Goal: Entertainment & Leisure: Consume media (video, audio)

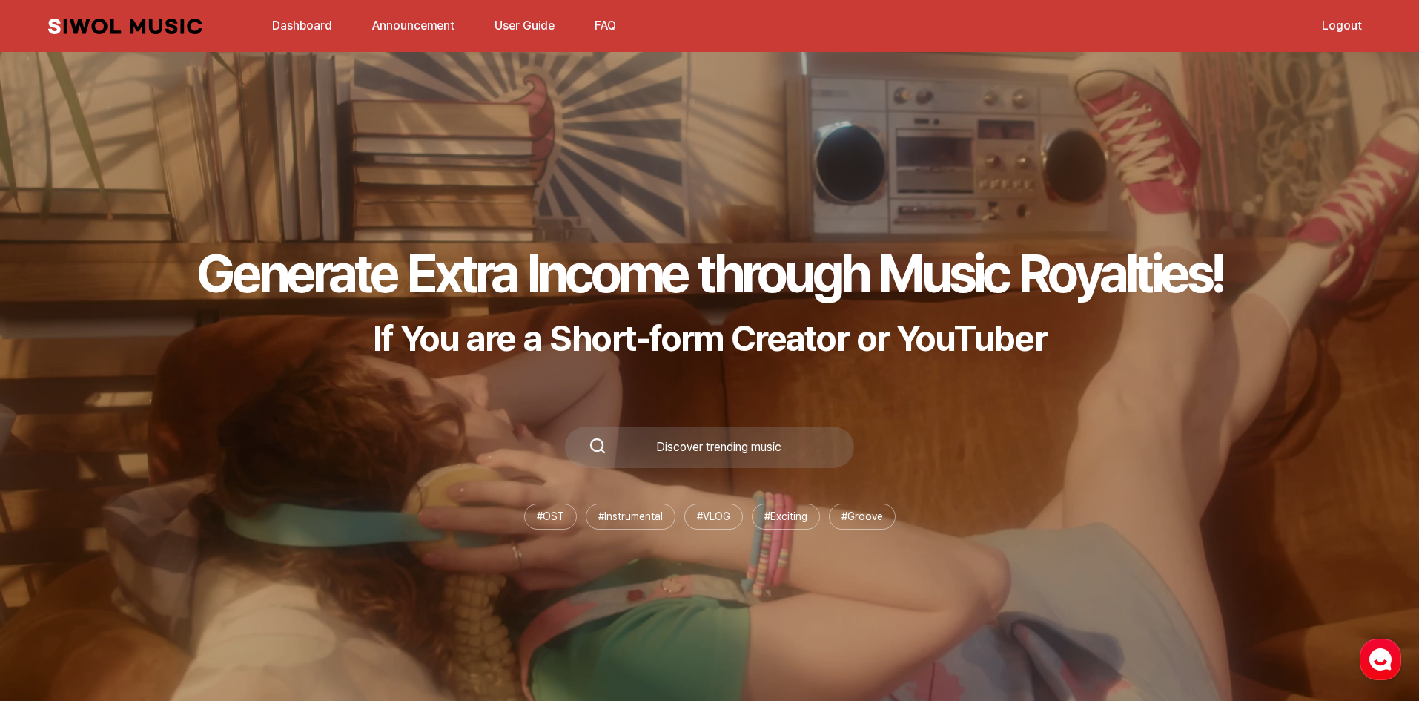
click at [314, 33] on link "Dashboard" at bounding box center [302, 26] width 78 height 32
click at [314, 27] on link "Dashboard" at bounding box center [302, 26] width 78 height 32
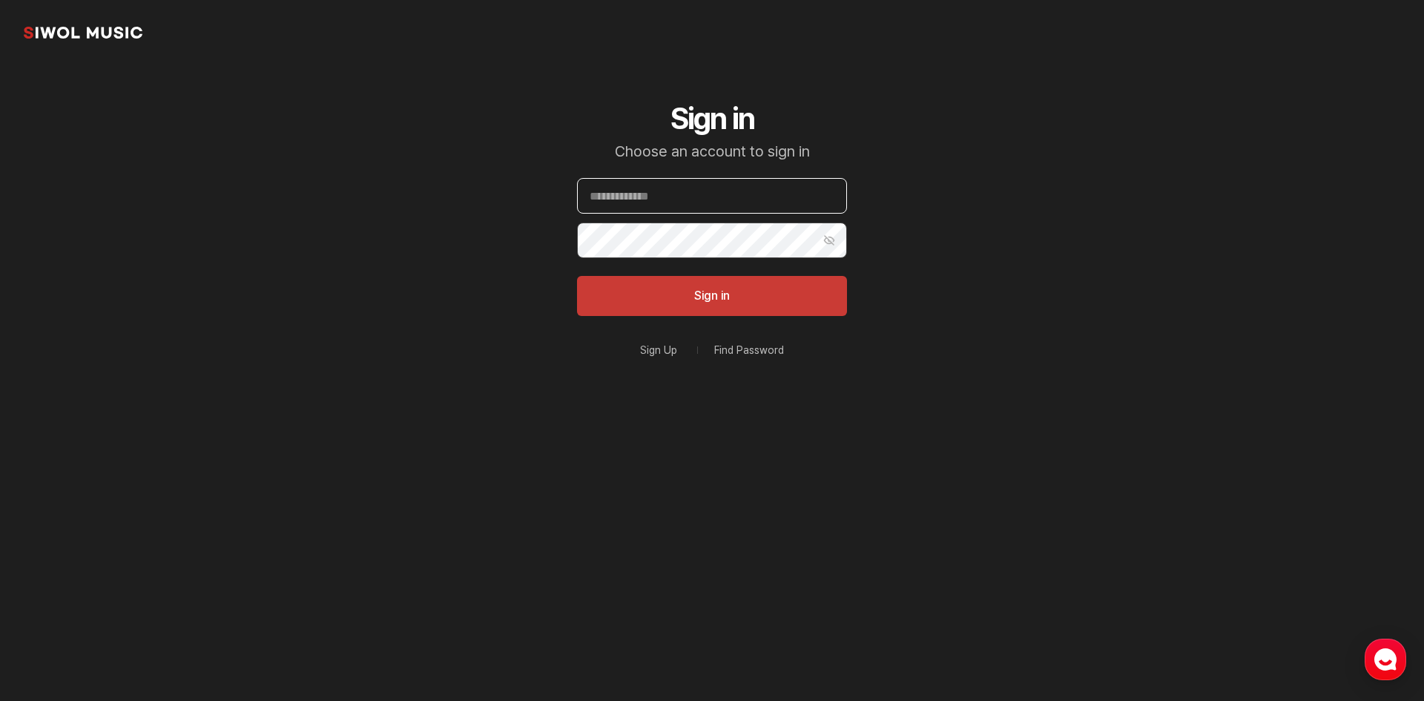
click at [692, 187] on input "Email" at bounding box center [712, 196] width 270 height 36
type input "**********"
click at [577, 276] on button "Sign in" at bounding box center [712, 296] width 270 height 40
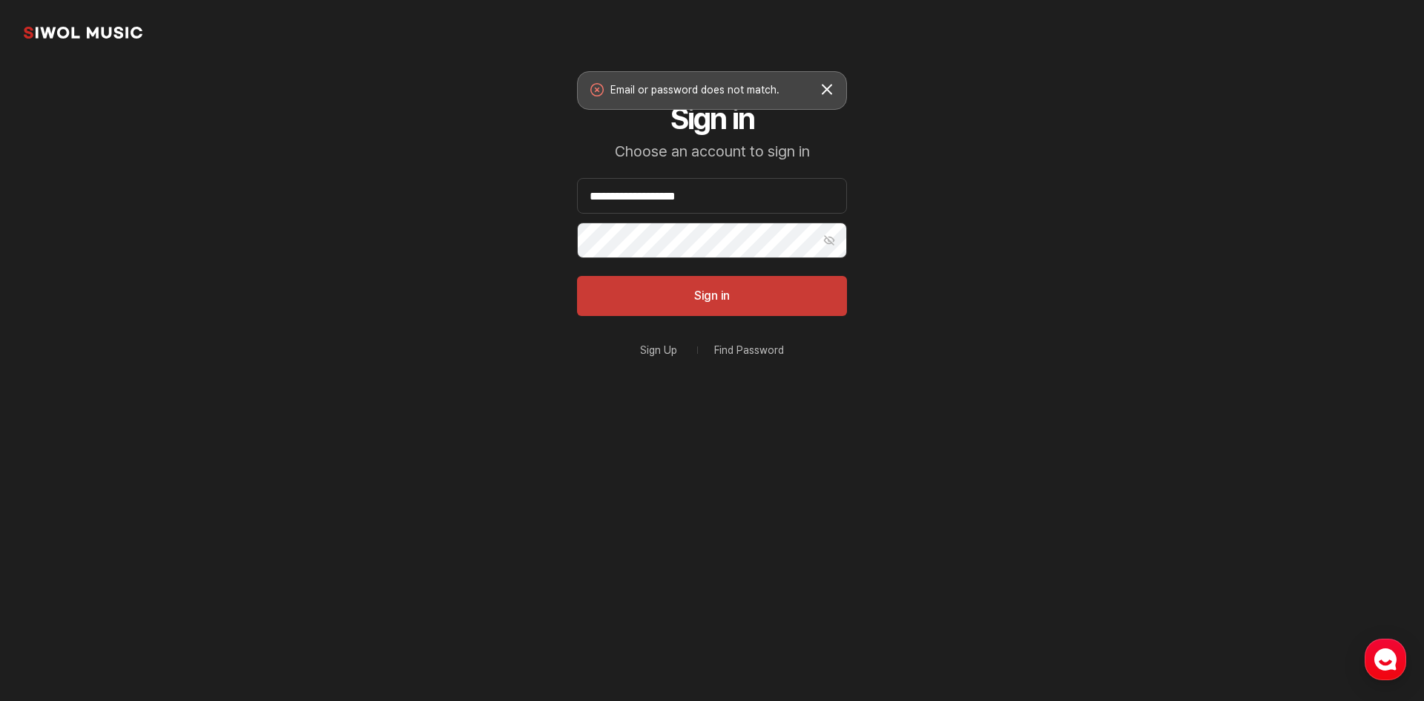
click at [827, 234] on button "Show Password" at bounding box center [829, 240] width 36 height 36
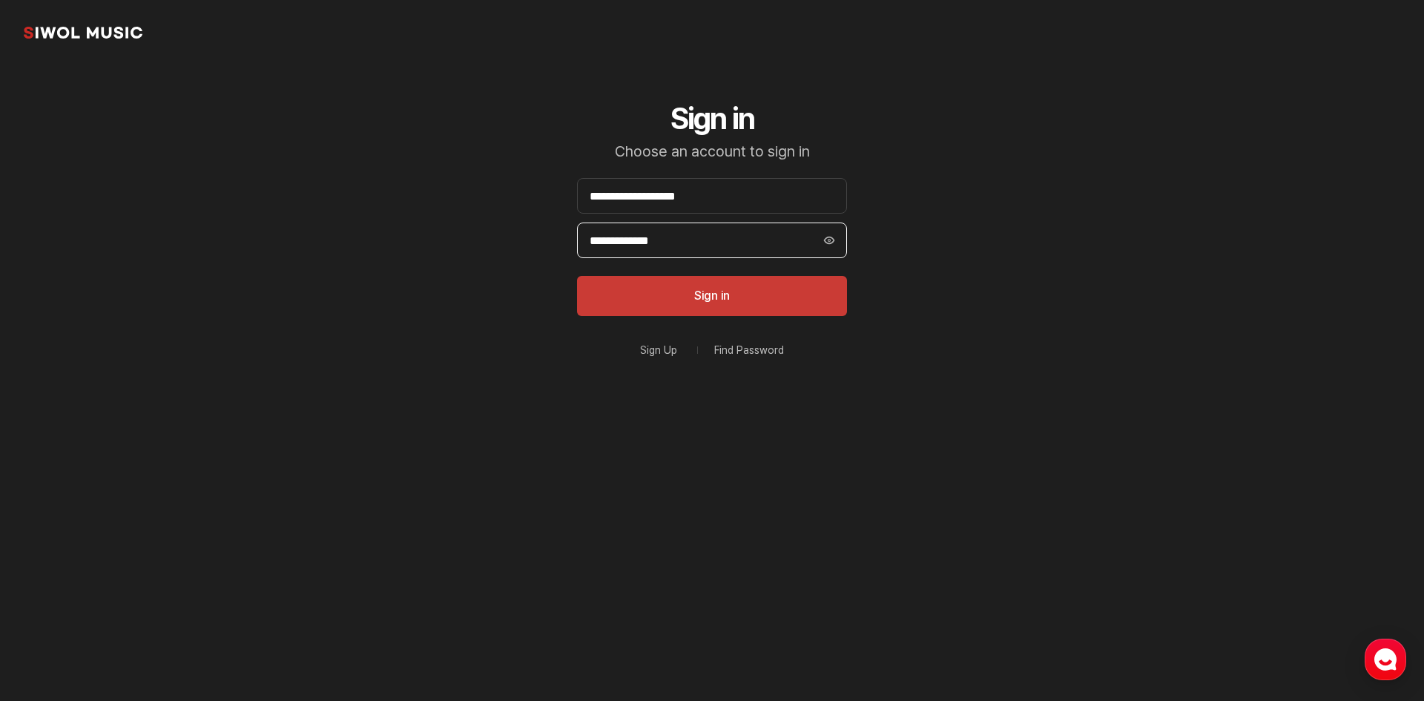
click at [726, 244] on input "**********" at bounding box center [712, 240] width 270 height 36
type input "**********"
click at [577, 276] on button "Sign in" at bounding box center [712, 296] width 270 height 40
click at [658, 242] on input "**********" at bounding box center [712, 240] width 270 height 36
type input "**********"
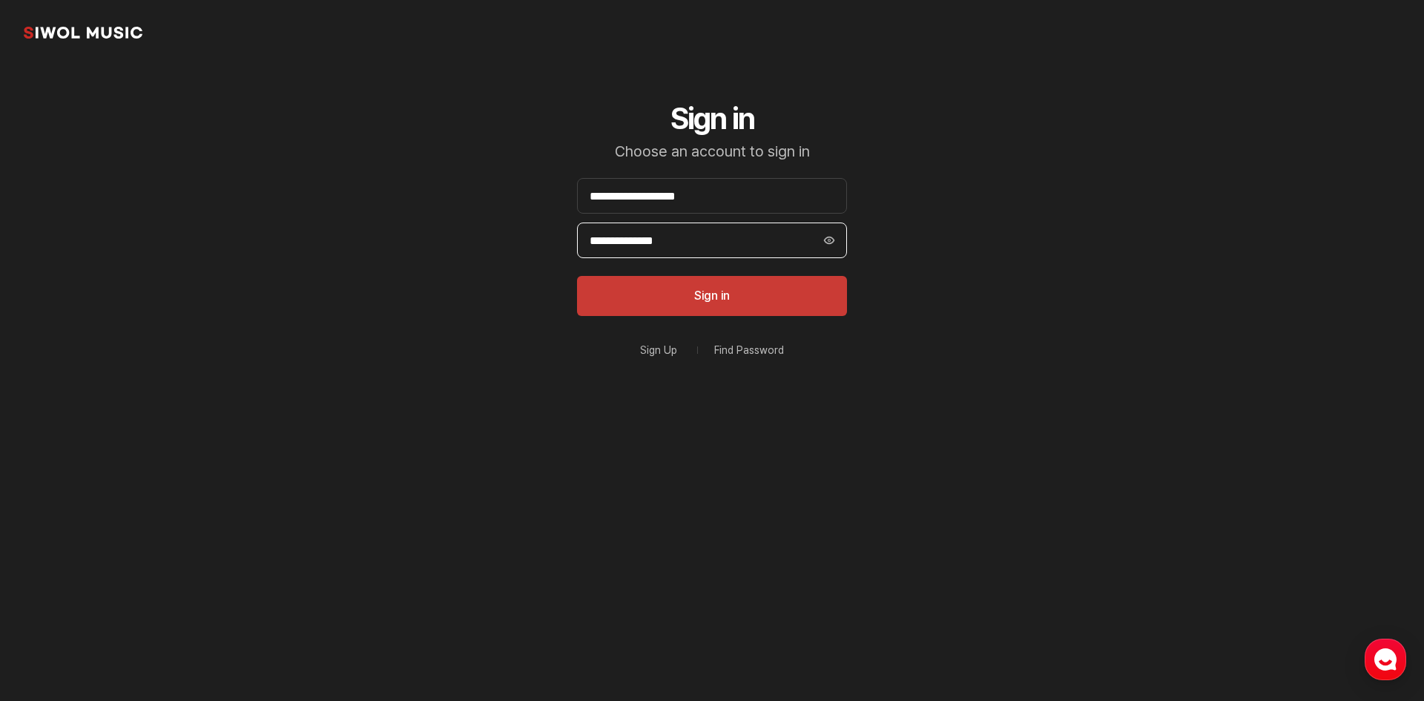
click at [577, 276] on button "Sign in" at bounding box center [712, 296] width 270 height 40
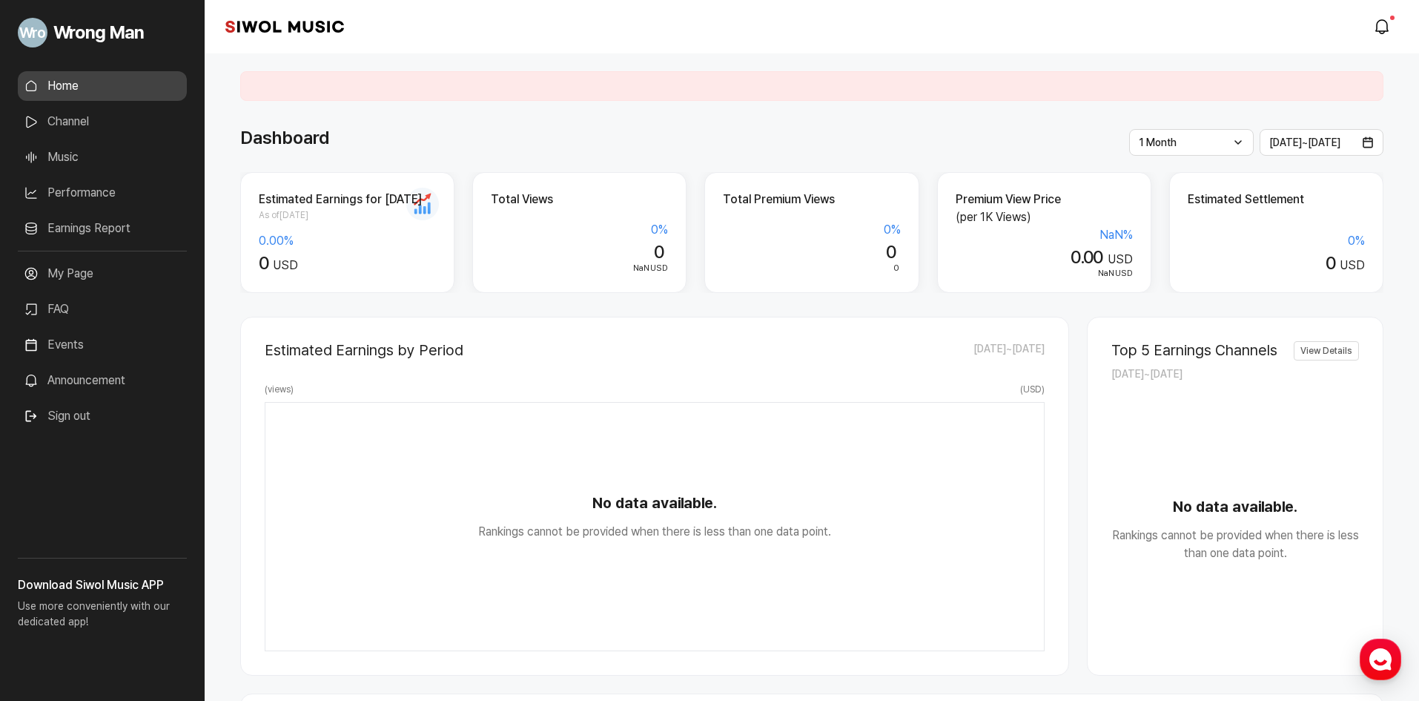
click at [109, 159] on link "Music" at bounding box center [102, 157] width 169 height 30
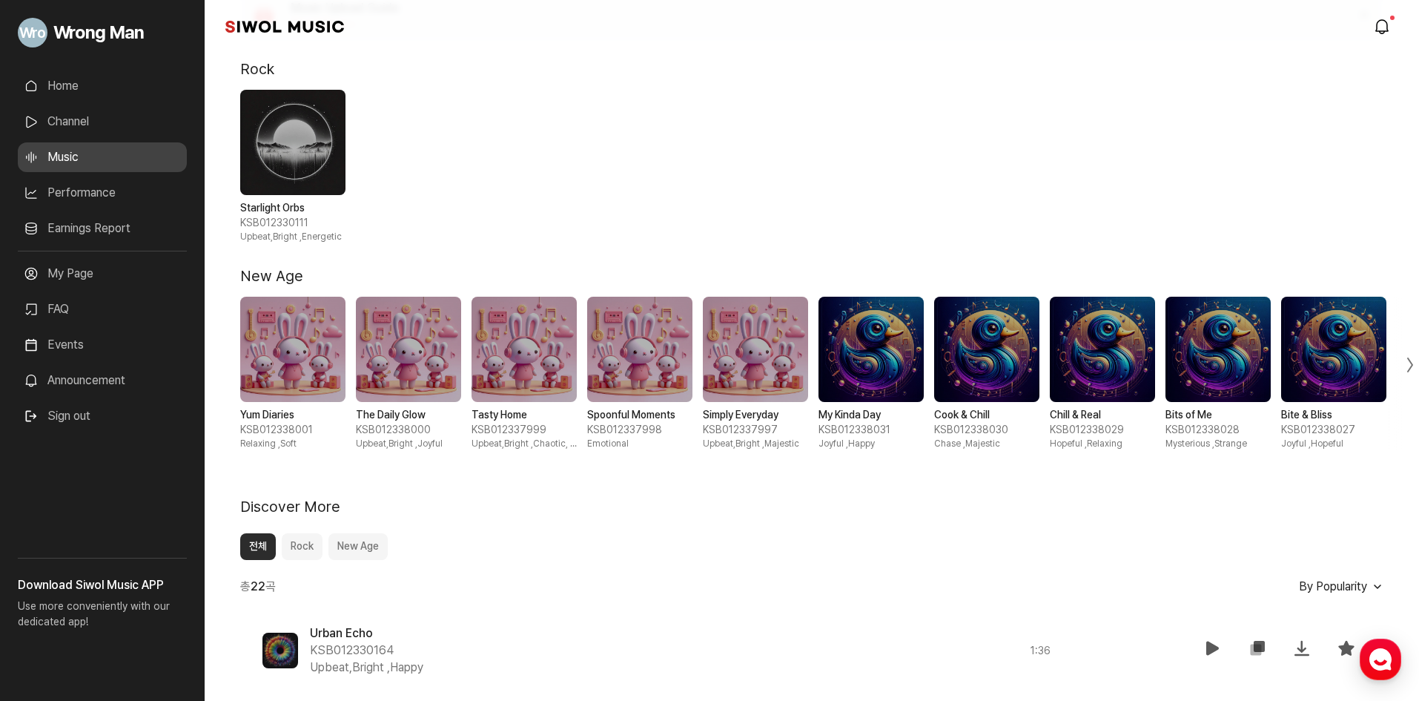
scroll to position [196, 0]
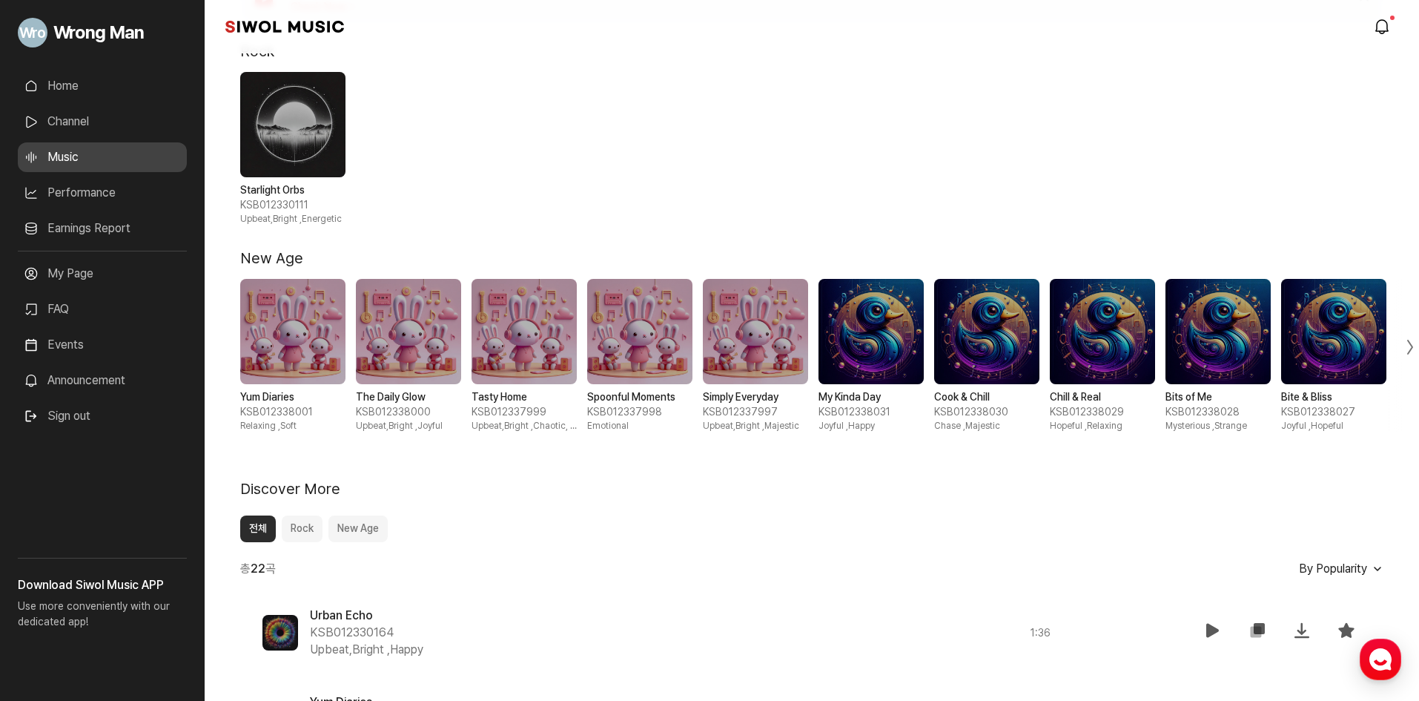
click at [308, 527] on button "Rock" at bounding box center [302, 528] width 41 height 27
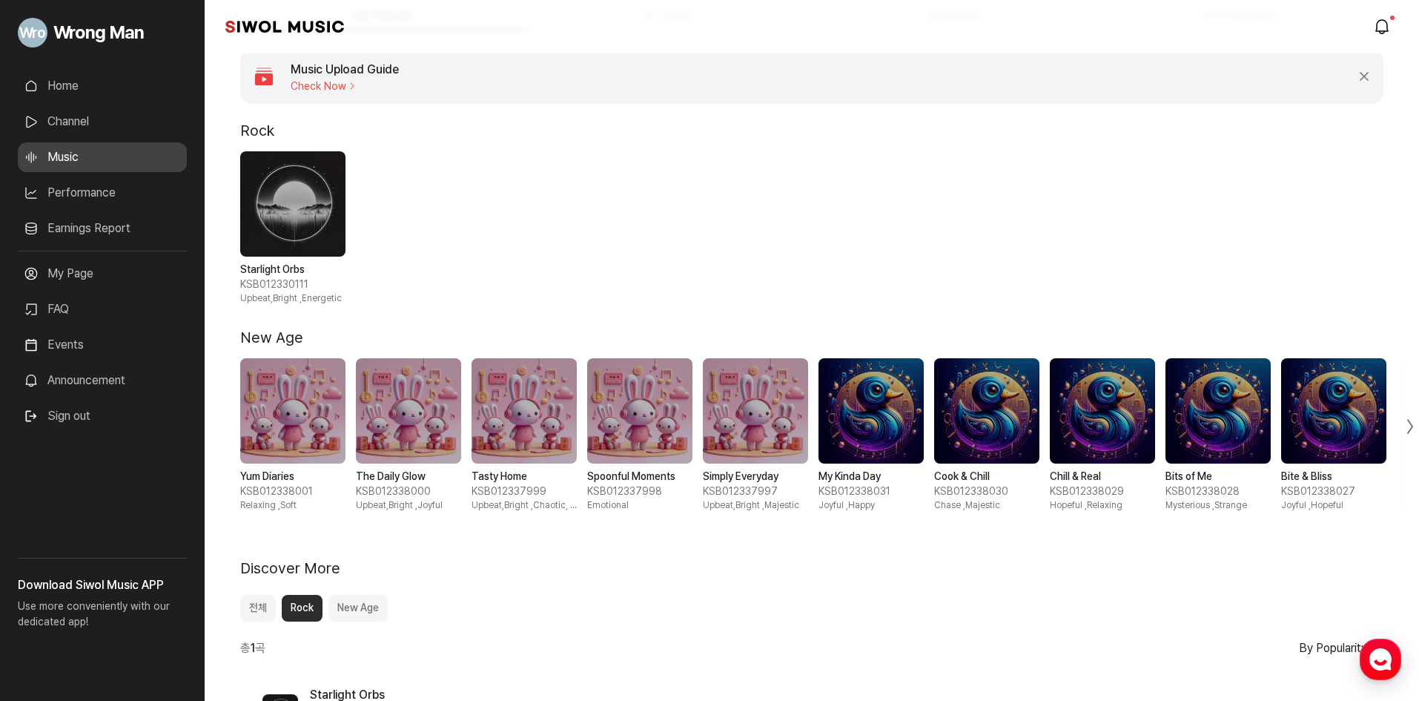
scroll to position [0, 0]
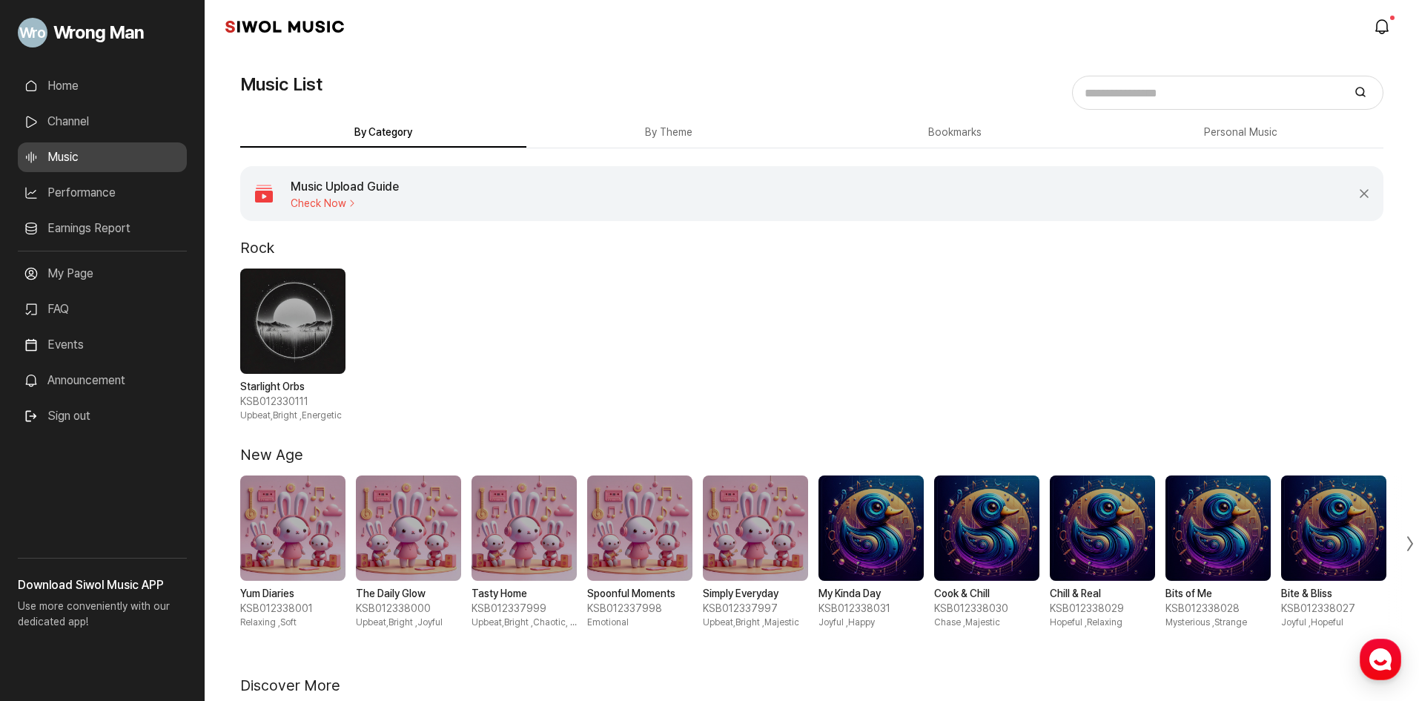
click at [712, 137] on button "By Theme" at bounding box center [669, 133] width 286 height 29
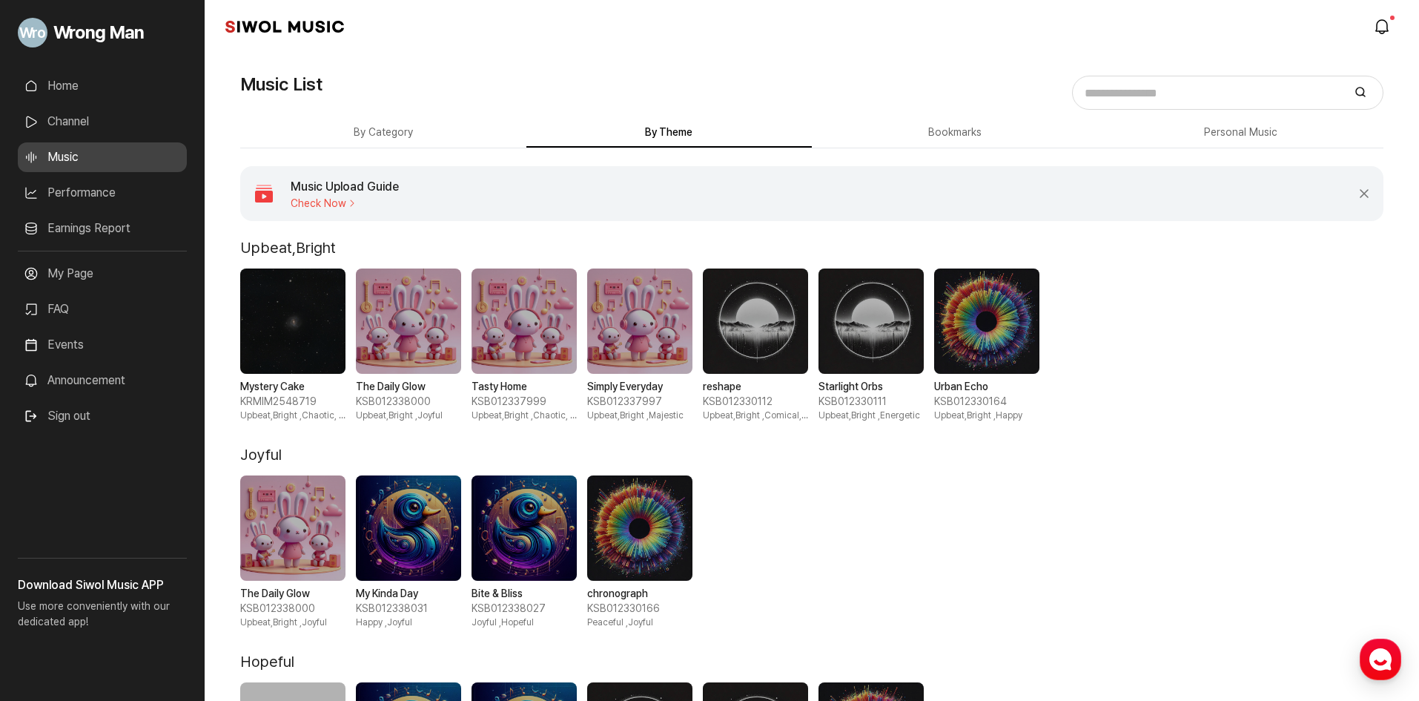
click at [346, 211] on link "Music Upload Guide Check Now" at bounding box center [792, 193] width 1105 height 55
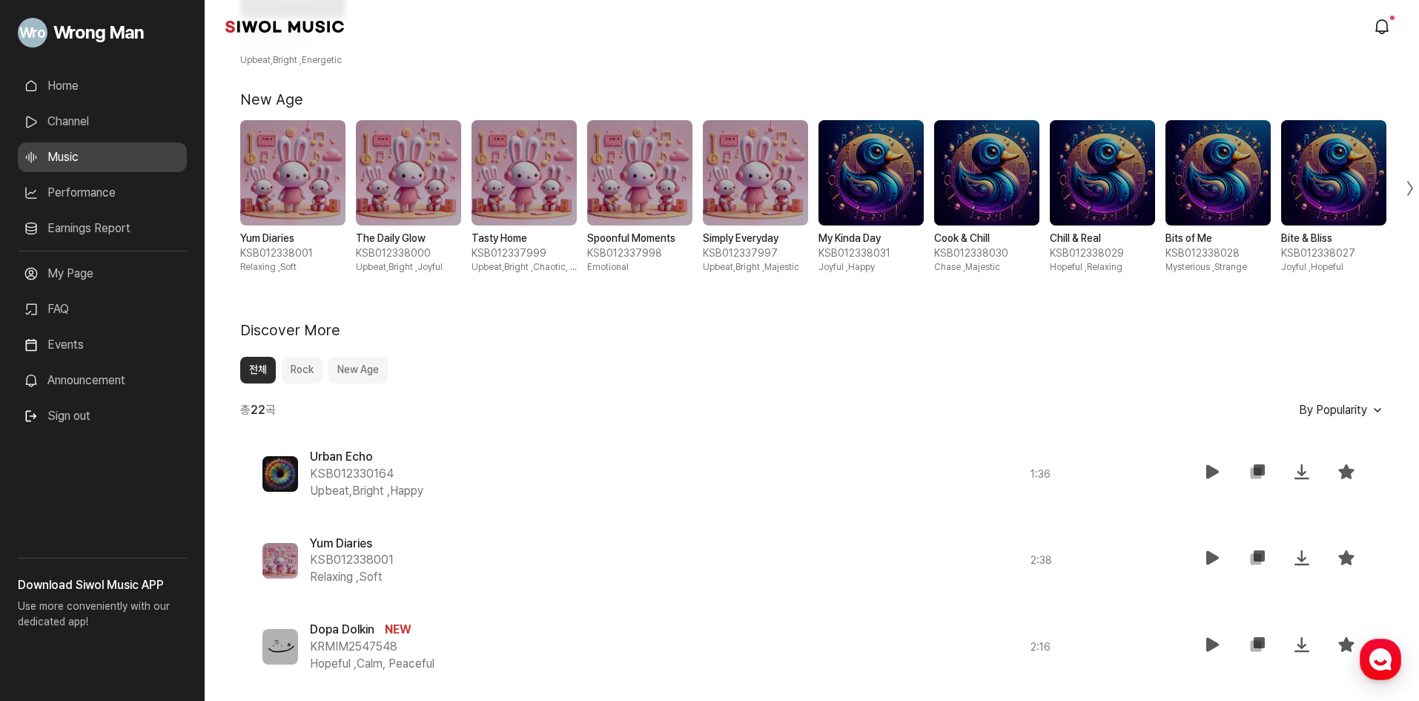
scroll to position [445, 0]
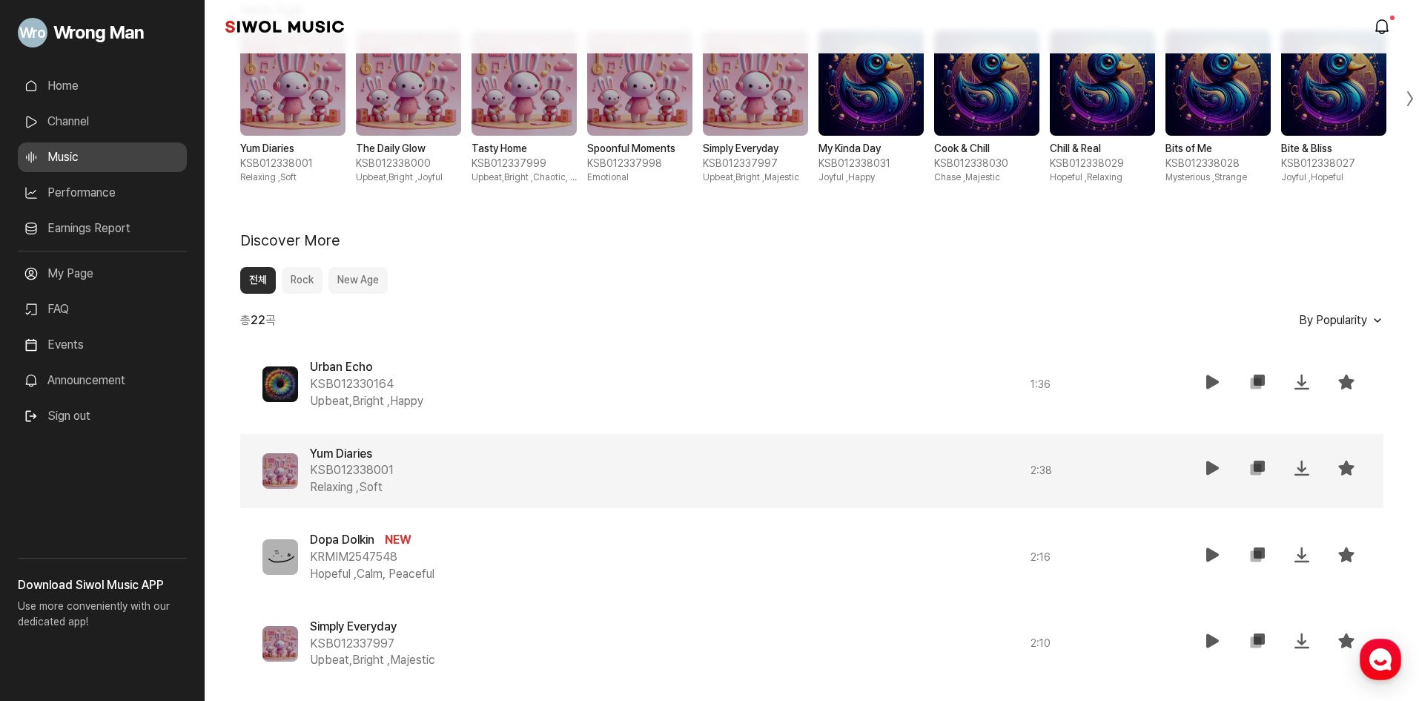
click at [273, 463] on span at bounding box center [280, 471] width 36 height 36
click at [1220, 468] on icon at bounding box center [1213, 468] width 18 height 18
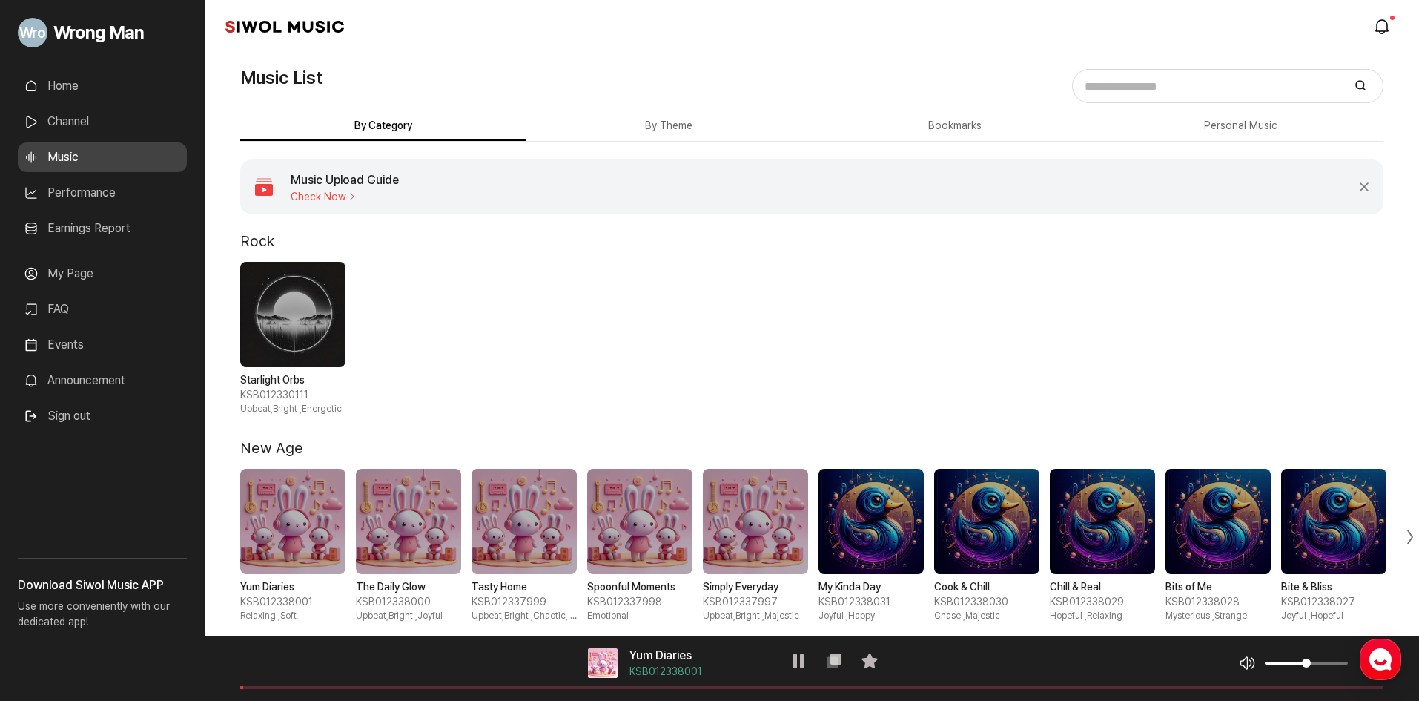
scroll to position [0, 0]
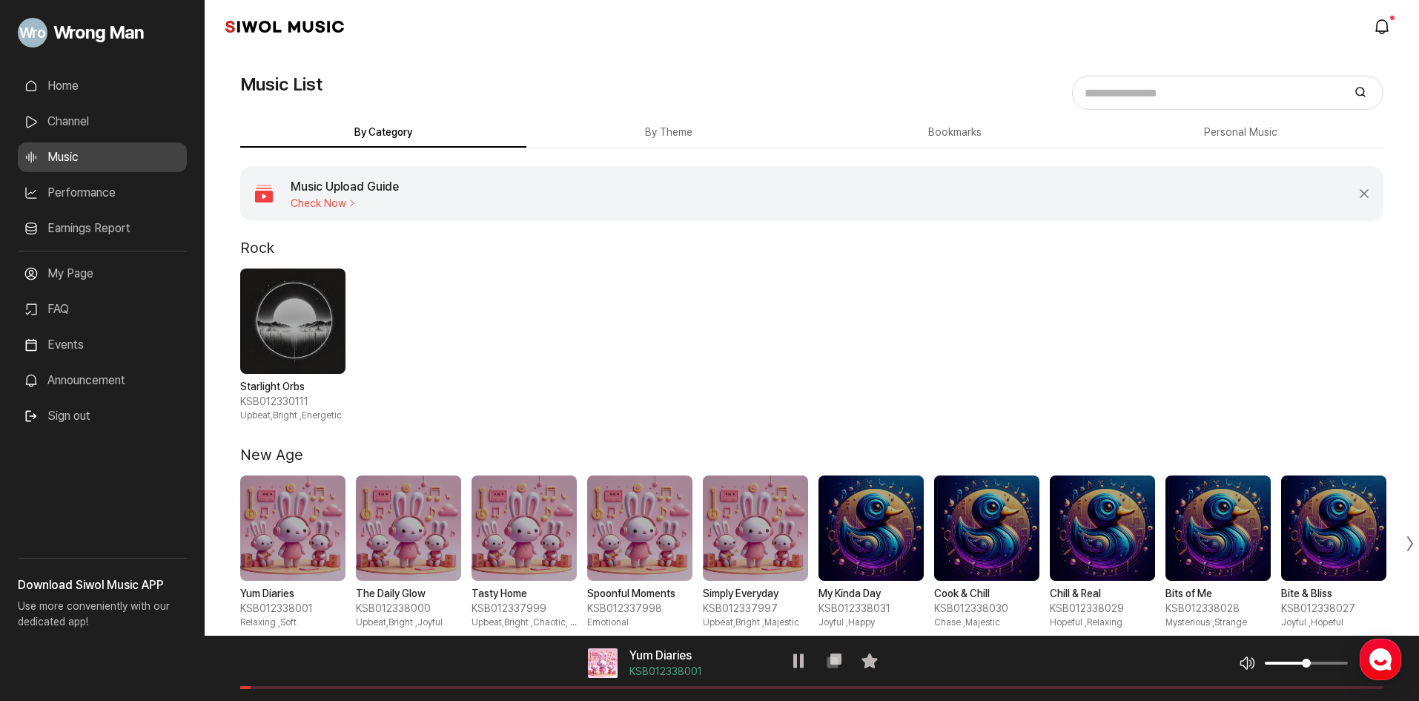
click at [716, 125] on button "By Theme" at bounding box center [669, 133] width 286 height 29
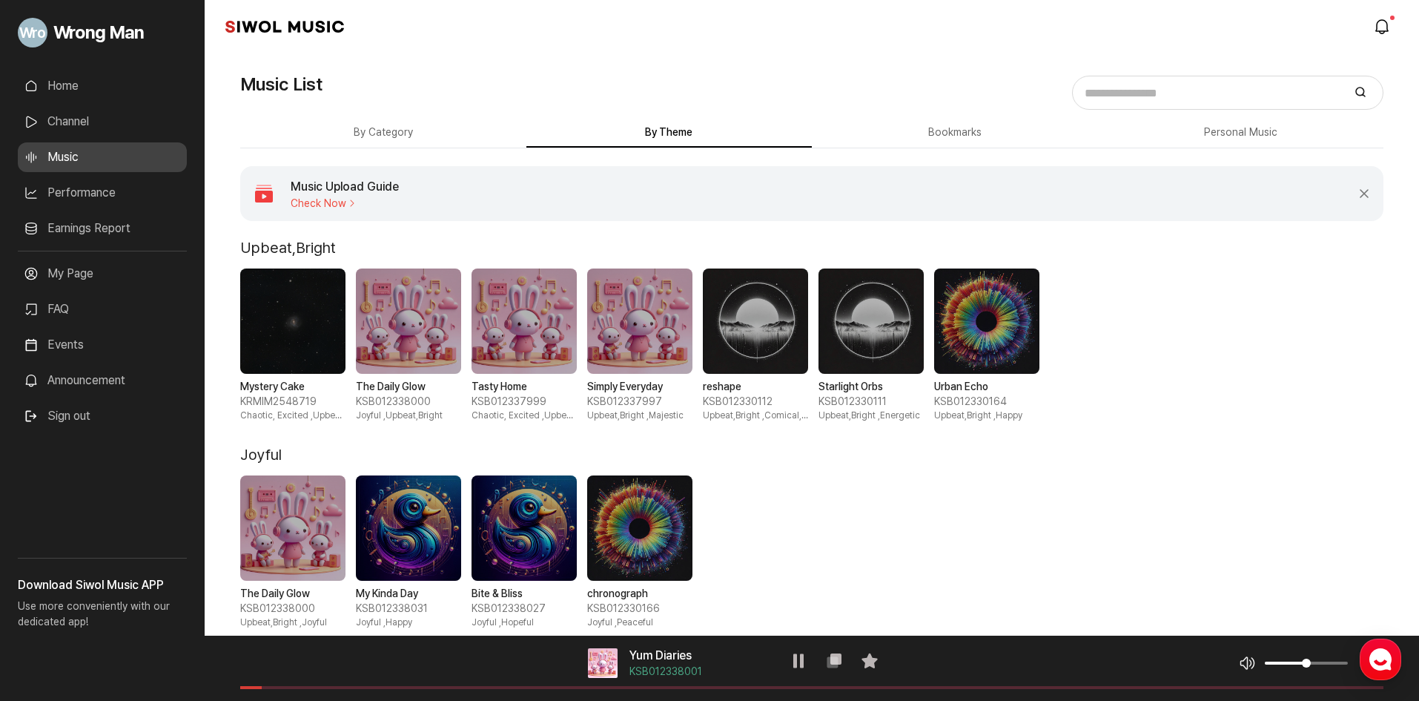
click at [273, 121] on button "By Category" at bounding box center [383, 133] width 286 height 29
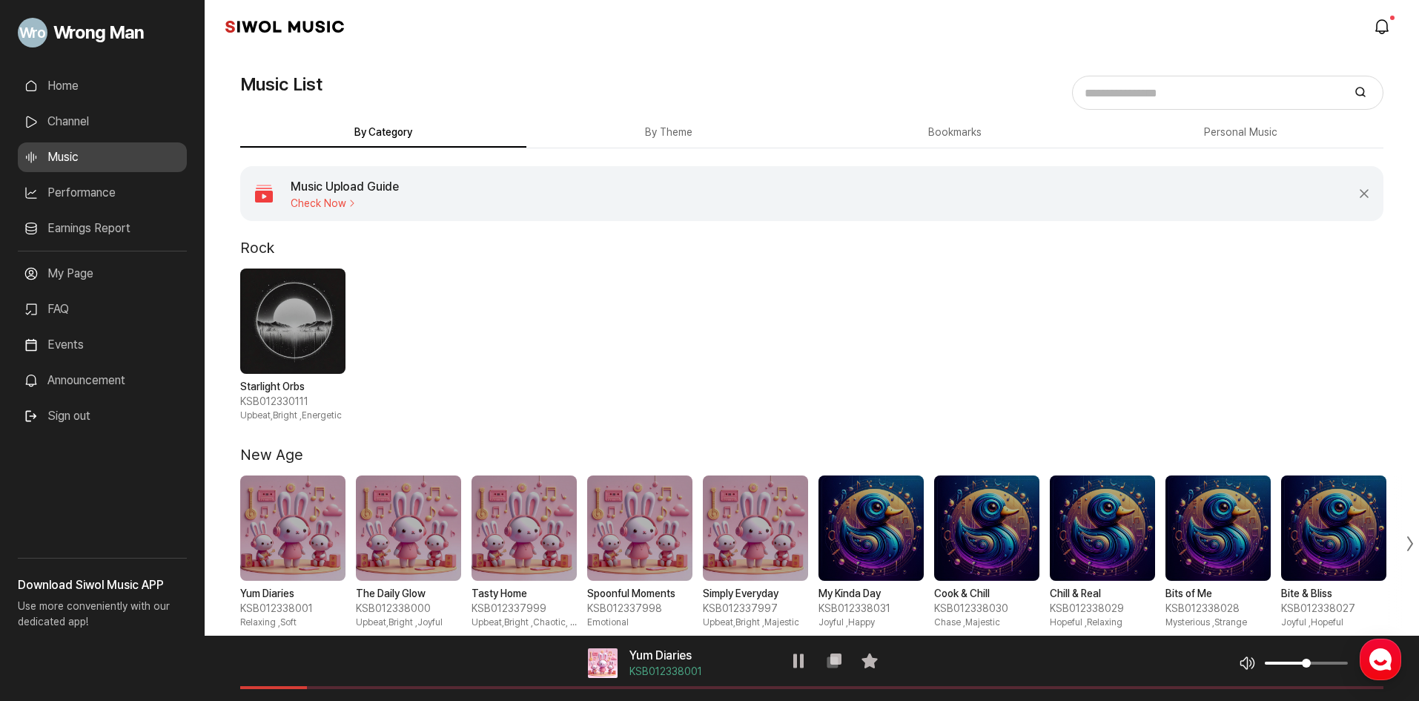
click at [716, 129] on button "By Theme" at bounding box center [669, 133] width 286 height 29
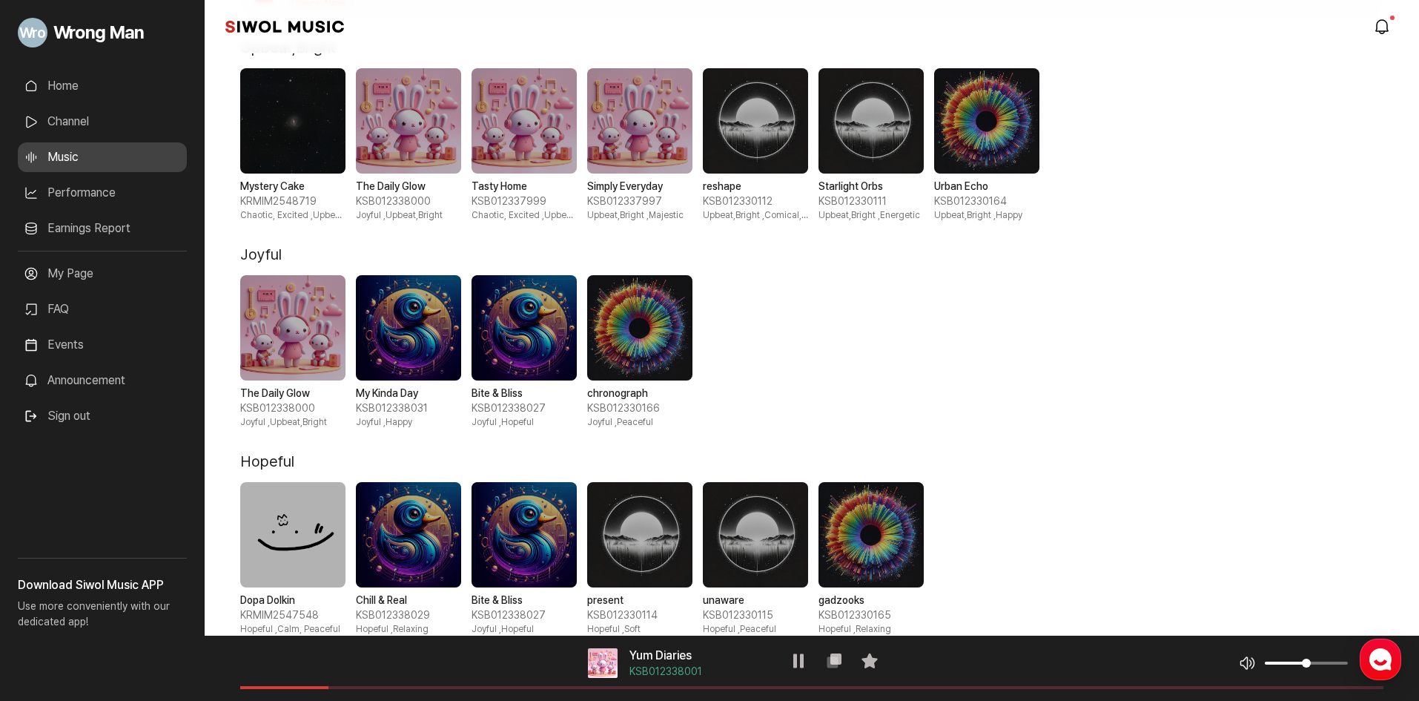
scroll to position [222, 0]
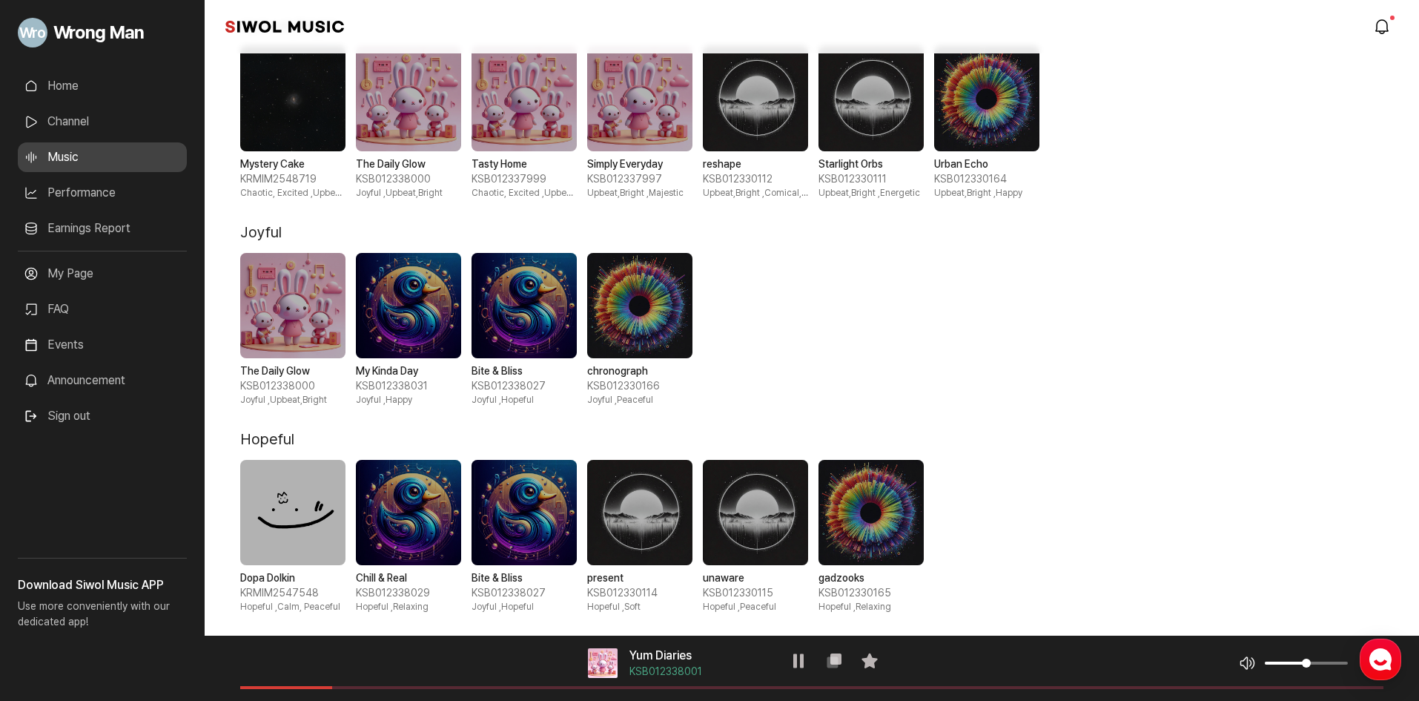
click at [581, 307] on div "The Daily Glow KSB012338000 Joyful , Upbeat,Bright My Kinda Day KSB012338031 Jo…" at bounding box center [811, 329] width 1143 height 153
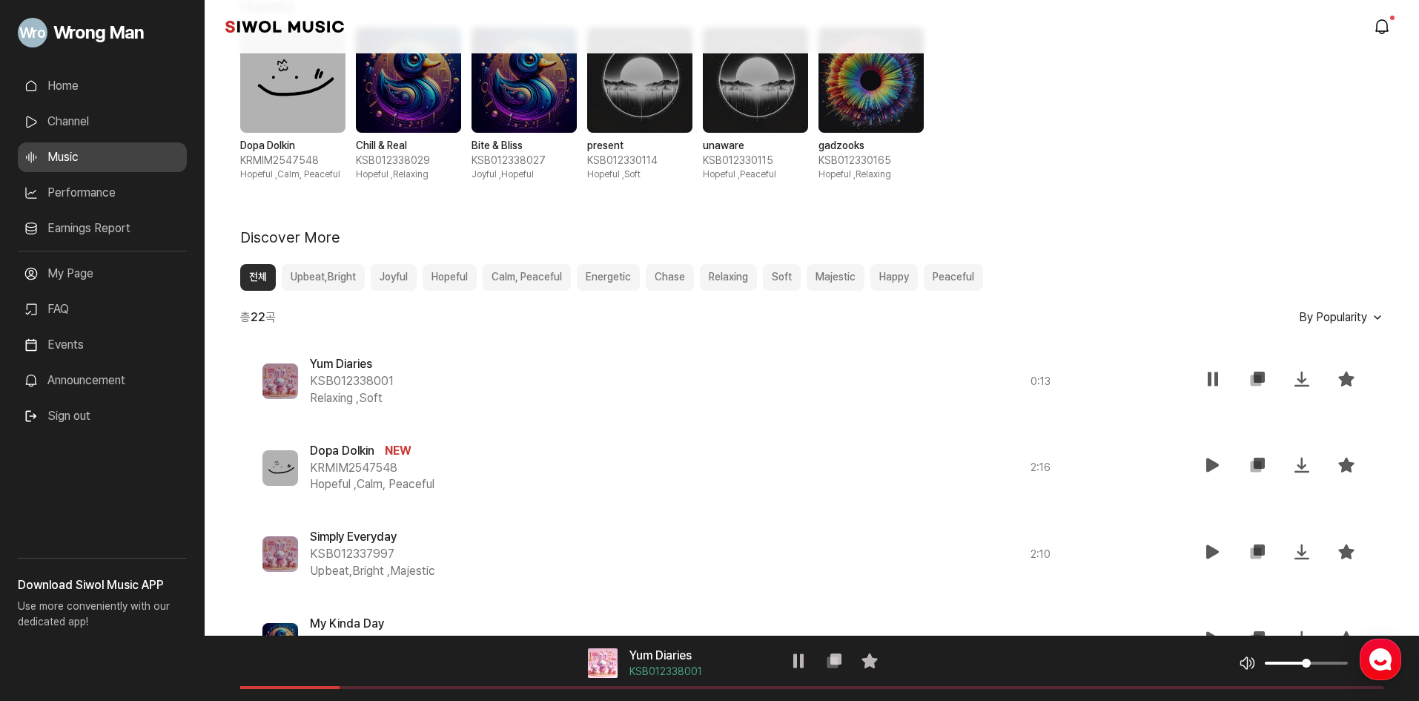
scroll to position [667, 0]
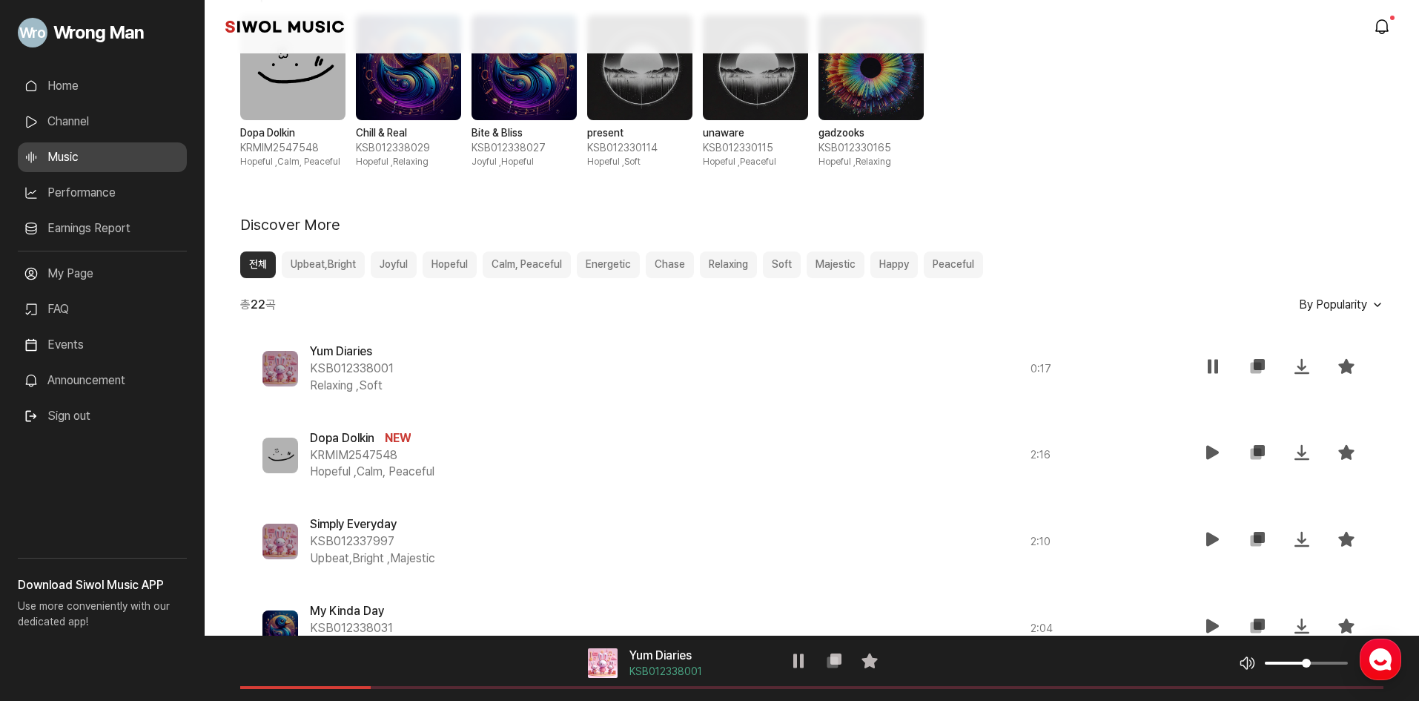
click at [850, 267] on button "Majestic" at bounding box center [836, 264] width 58 height 27
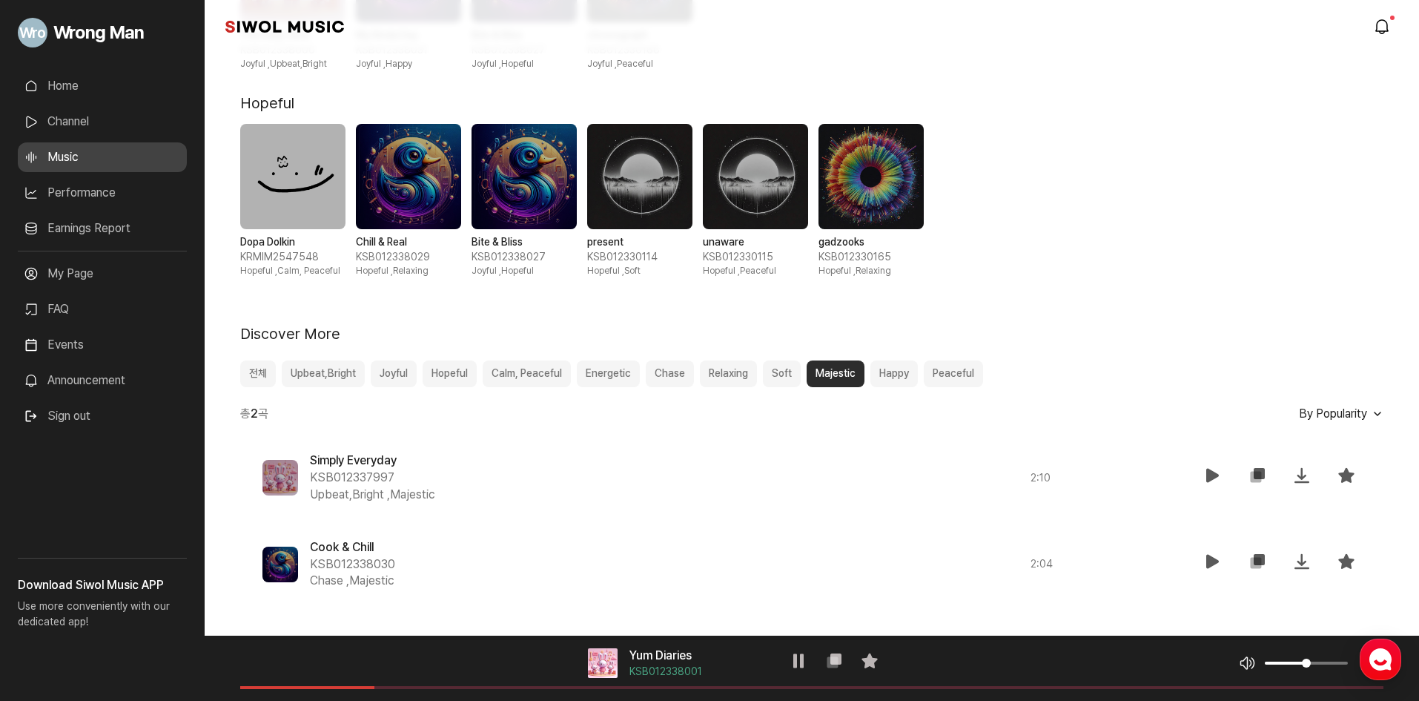
scroll to position [558, 0]
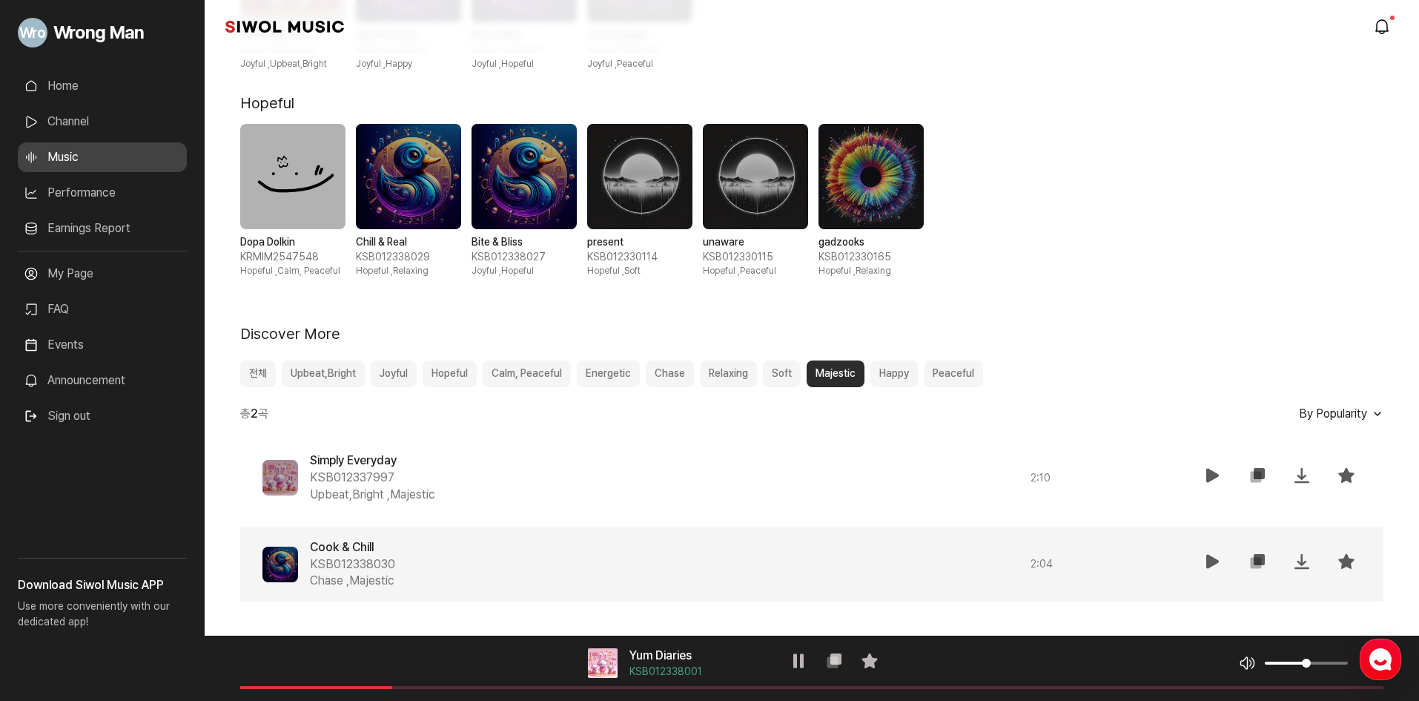
click at [1217, 561] on icon at bounding box center [1213, 561] width 18 height 18
click at [423, 690] on div "음악 플레이어 Cook & Chill KSB012338030 재생 복사 즐겨찾기 음악 볼륨 조절 음원 길이" at bounding box center [812, 667] width 1215 height 65
click at [490, 687] on span at bounding box center [811, 687] width 1143 height 3
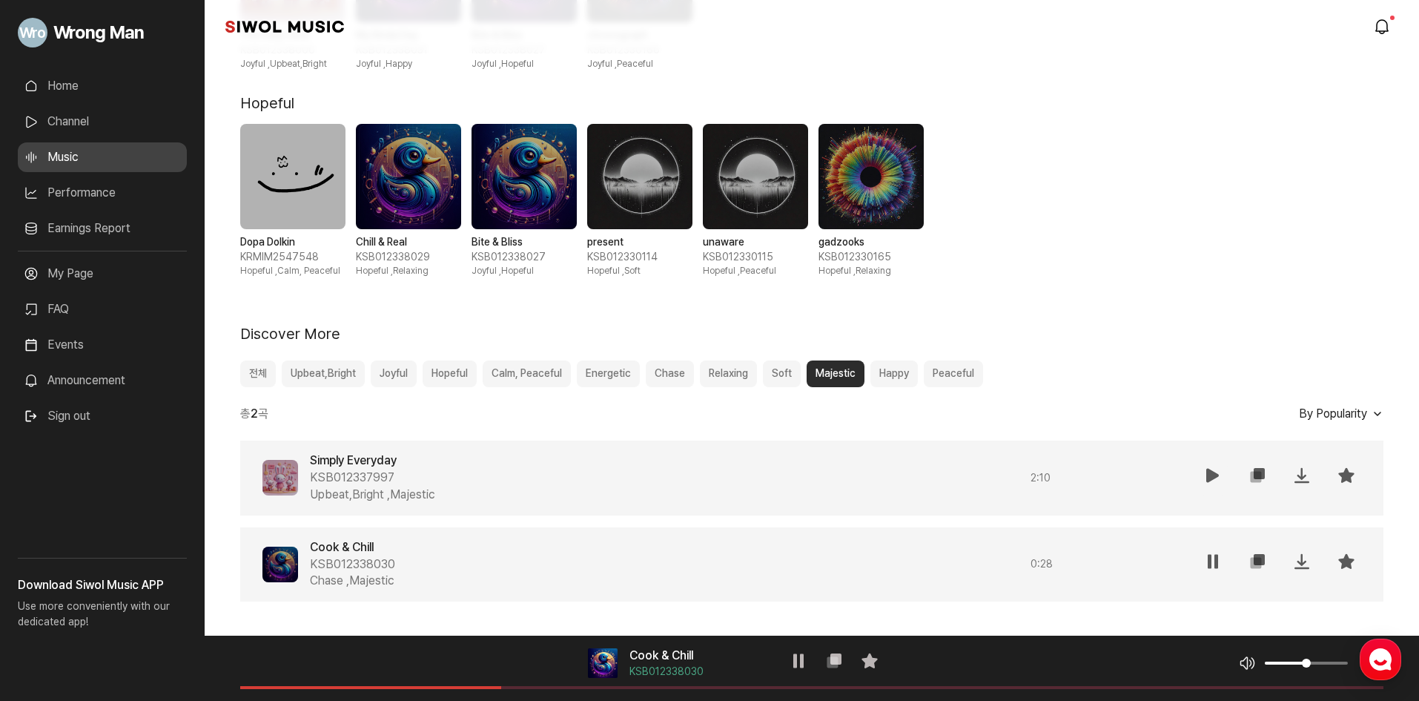
click at [1210, 475] on icon at bounding box center [1213, 475] width 18 height 18
click at [784, 174] on span "5 / 6" at bounding box center [755, 176] width 105 height 105
click at [317, 687] on span at bounding box center [811, 687] width 1143 height 3
click at [425, 687] on span at bounding box center [811, 687] width 1143 height 3
click at [641, 179] on span "4 / 6" at bounding box center [639, 176] width 105 height 105
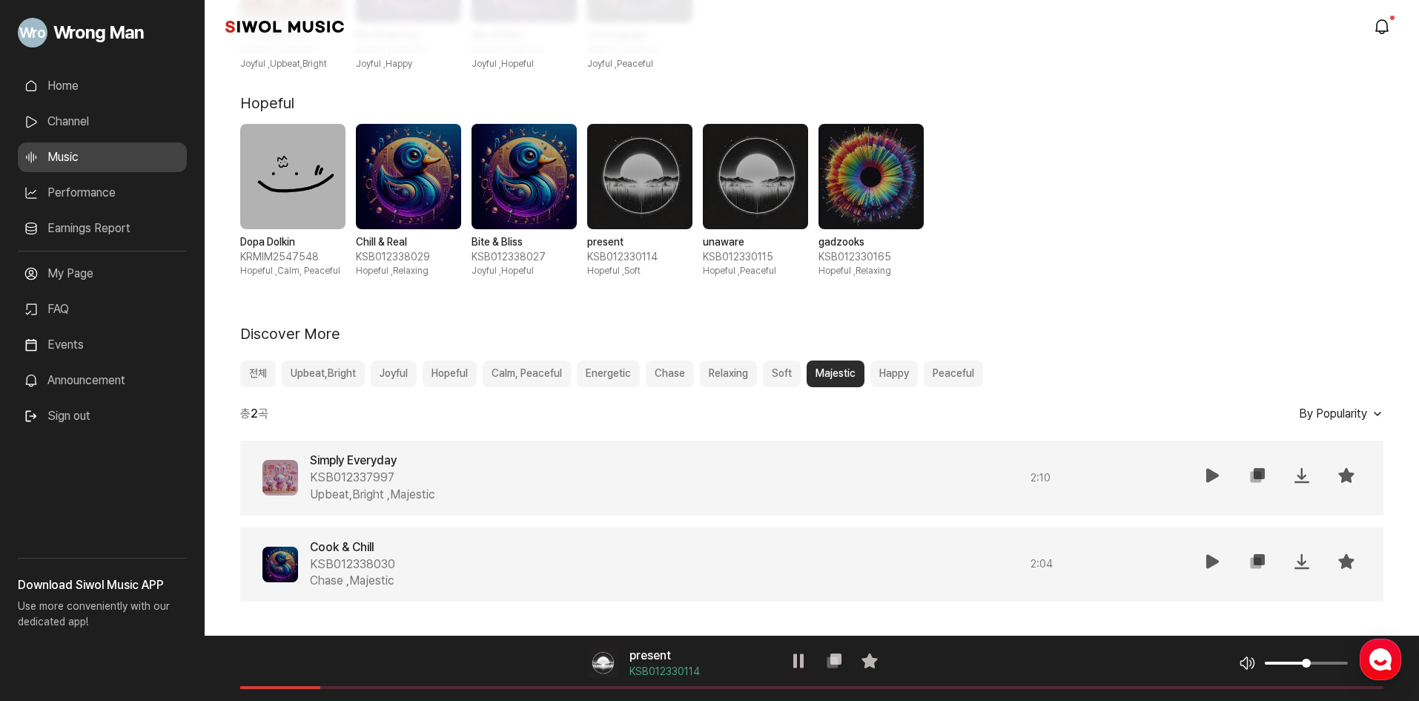
click at [547, 376] on button "Calm, Peaceful" at bounding box center [527, 373] width 88 height 27
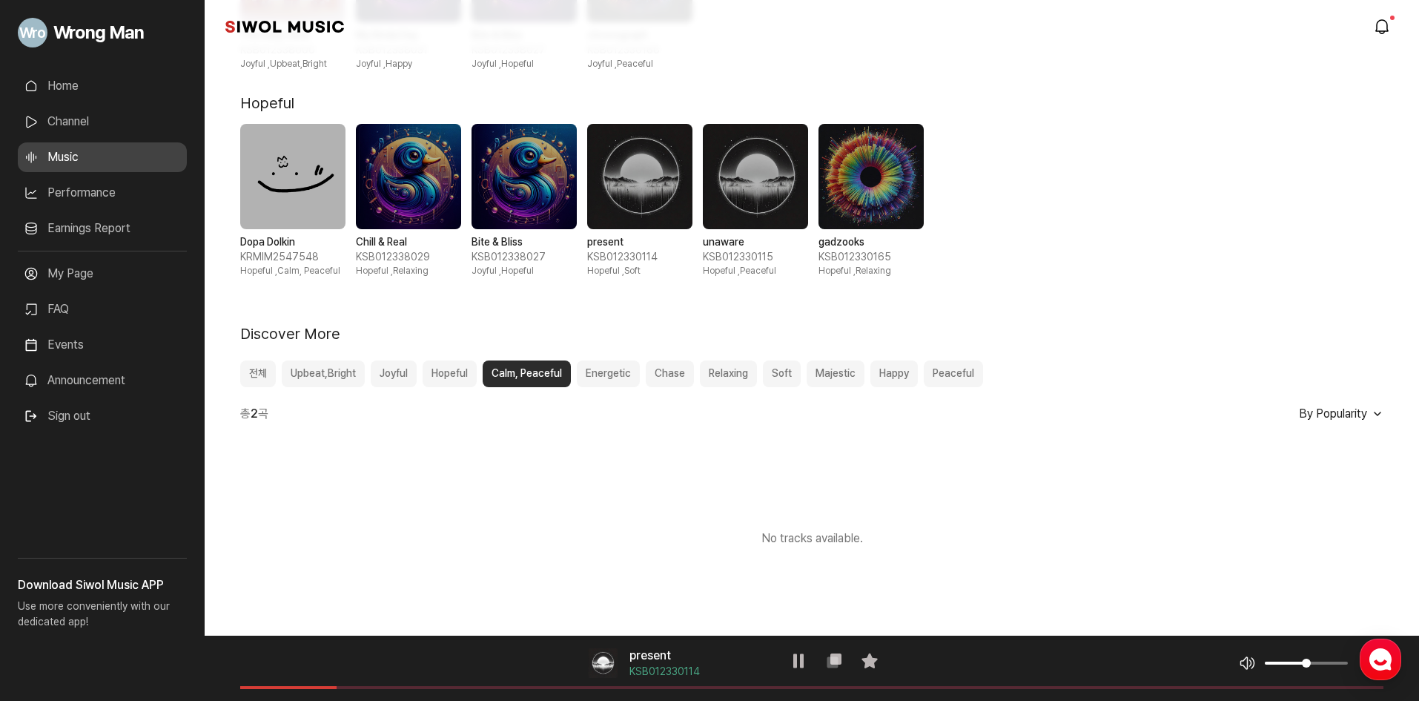
click at [682, 377] on button "Chase" at bounding box center [670, 373] width 48 height 27
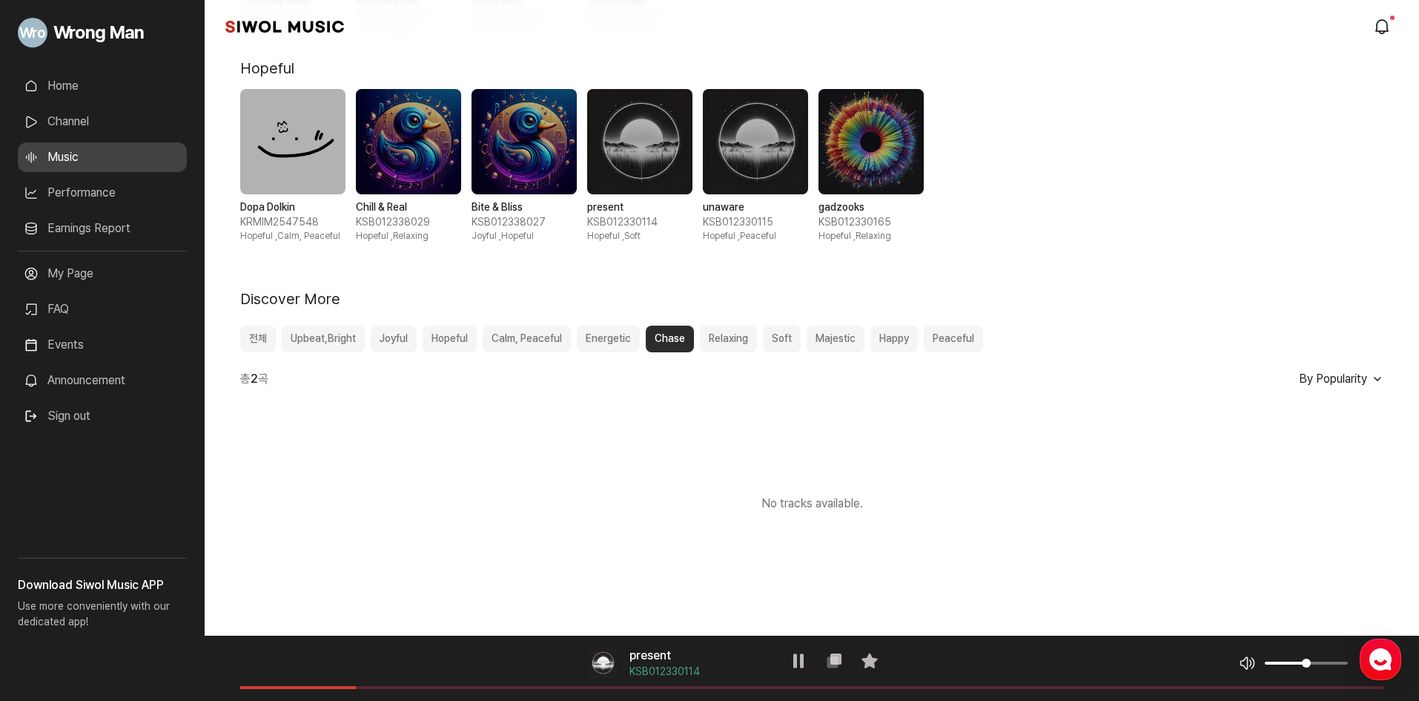
click at [845, 343] on button "Majestic" at bounding box center [836, 339] width 58 height 27
click at [898, 338] on button "Happy" at bounding box center [893, 339] width 47 height 27
click at [890, 340] on button "Happy" at bounding box center [893, 339] width 47 height 27
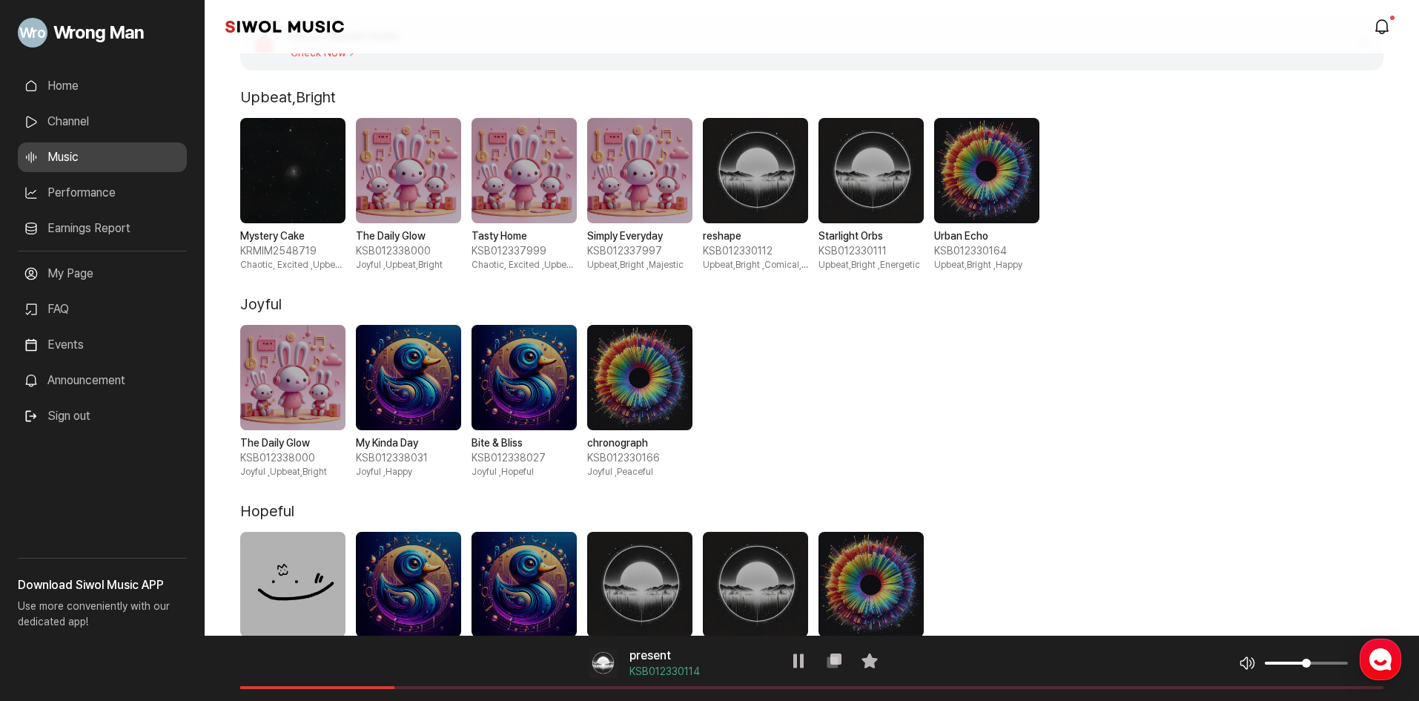
scroll to position [0, 0]
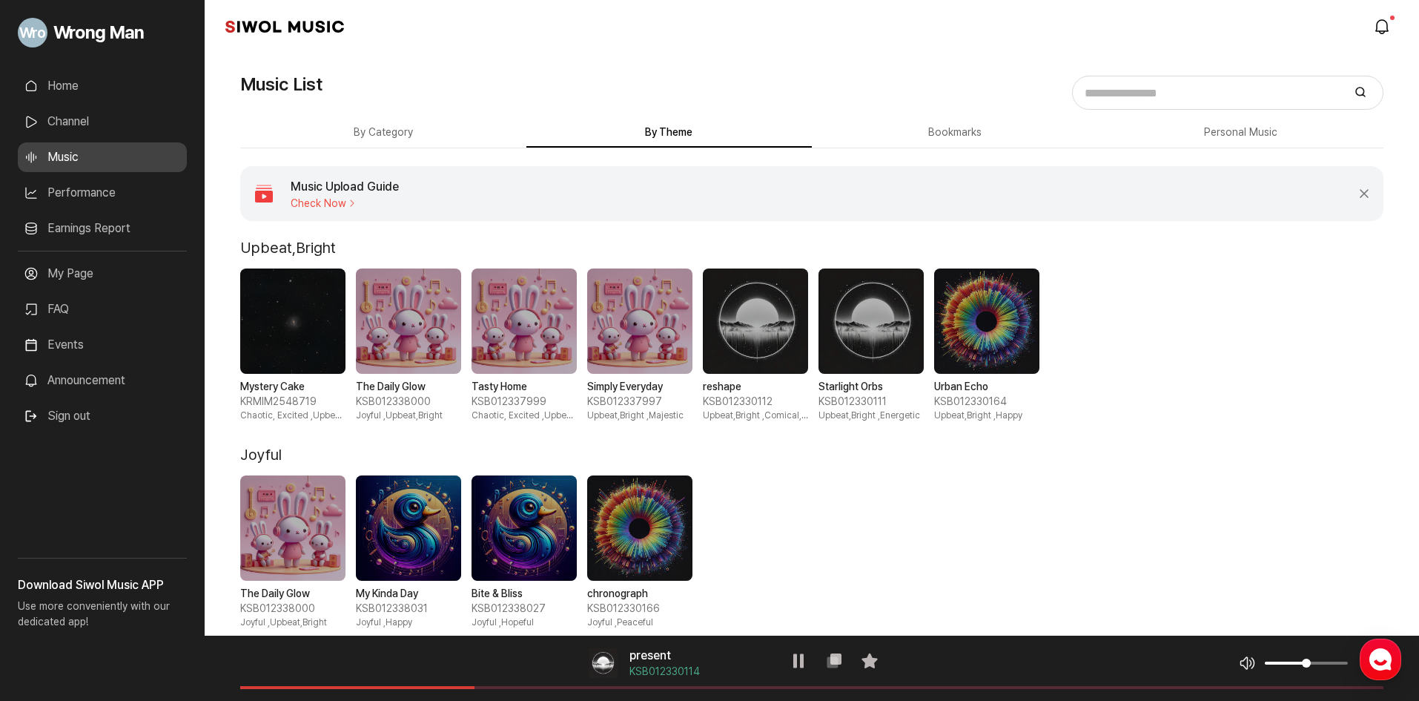
click at [330, 199] on span "Check Now" at bounding box center [345, 203] width 108 height 12
click at [334, 205] on span "Check Now" at bounding box center [345, 203] width 108 height 12
click at [427, 133] on button "By Category" at bounding box center [383, 133] width 286 height 29
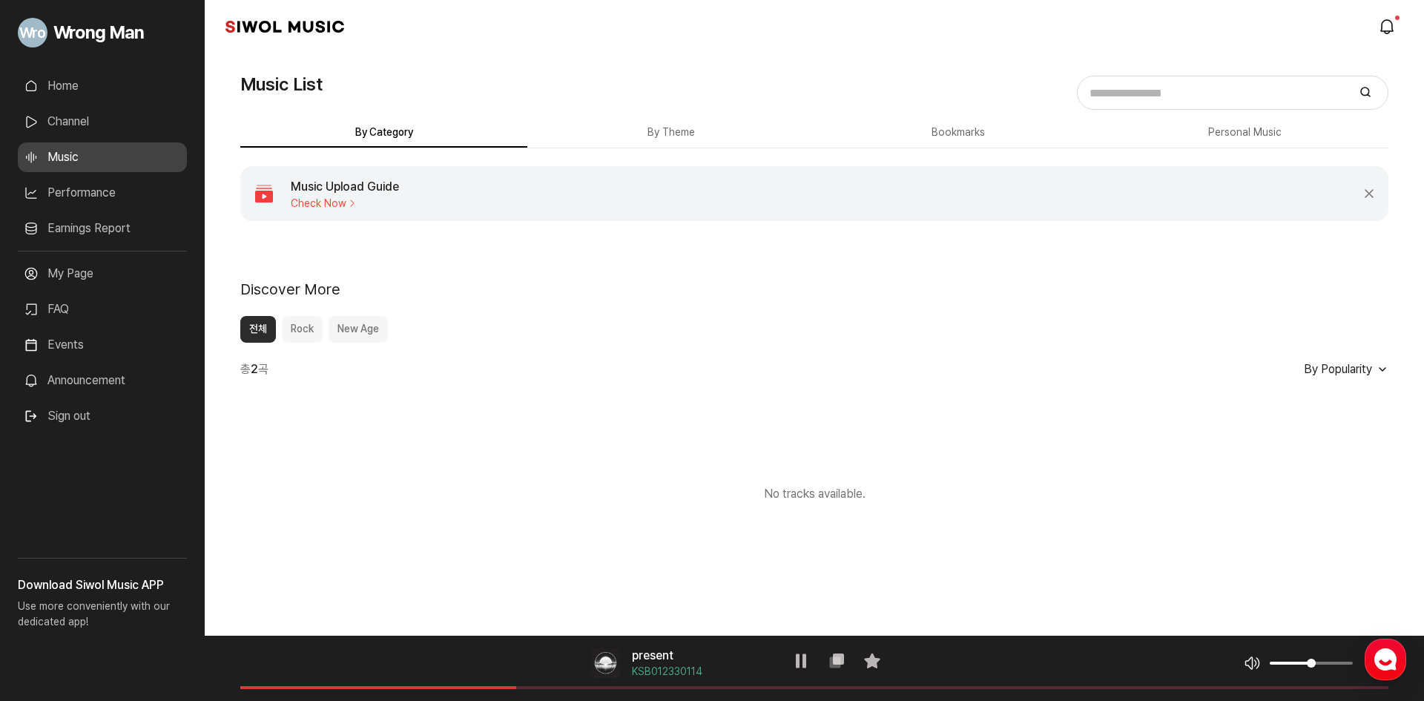
click at [303, 339] on button "Rock" at bounding box center [302, 329] width 41 height 27
click at [356, 331] on button "New Age" at bounding box center [357, 329] width 59 height 27
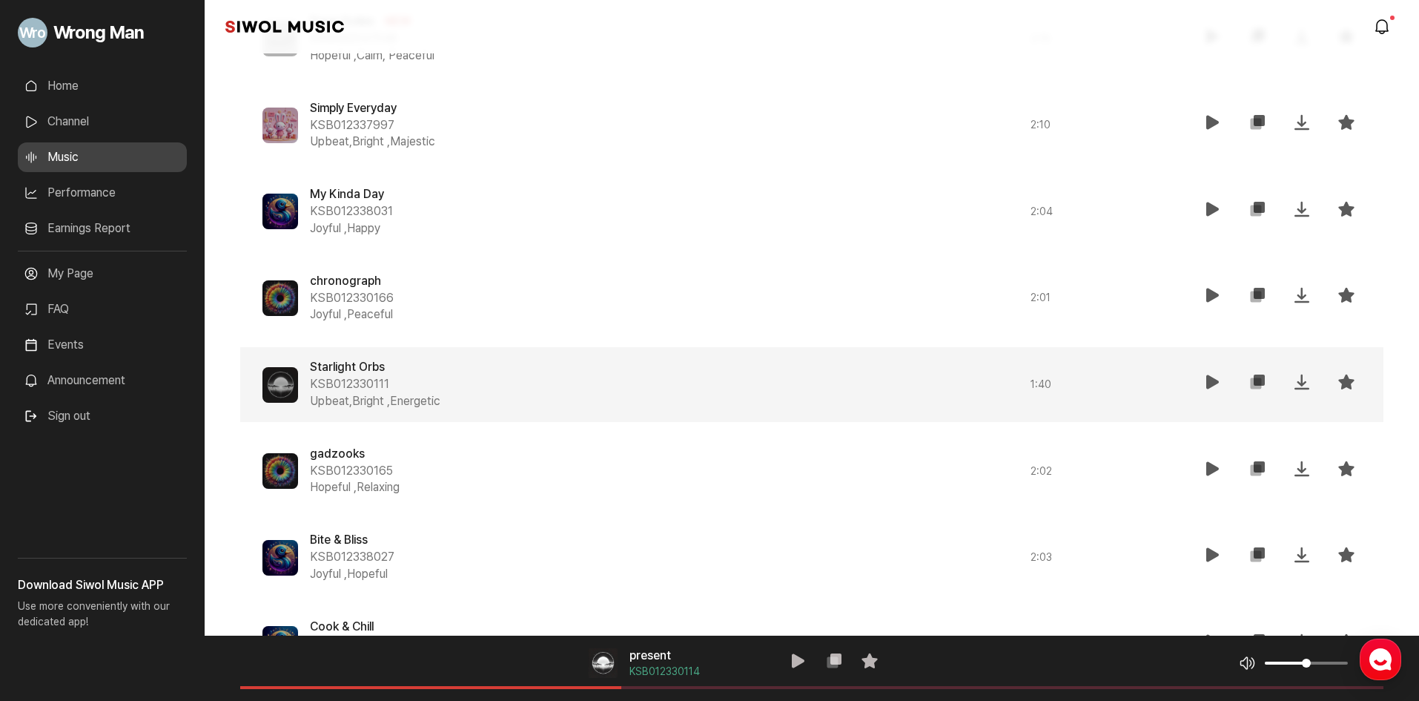
scroll to position [964, 0]
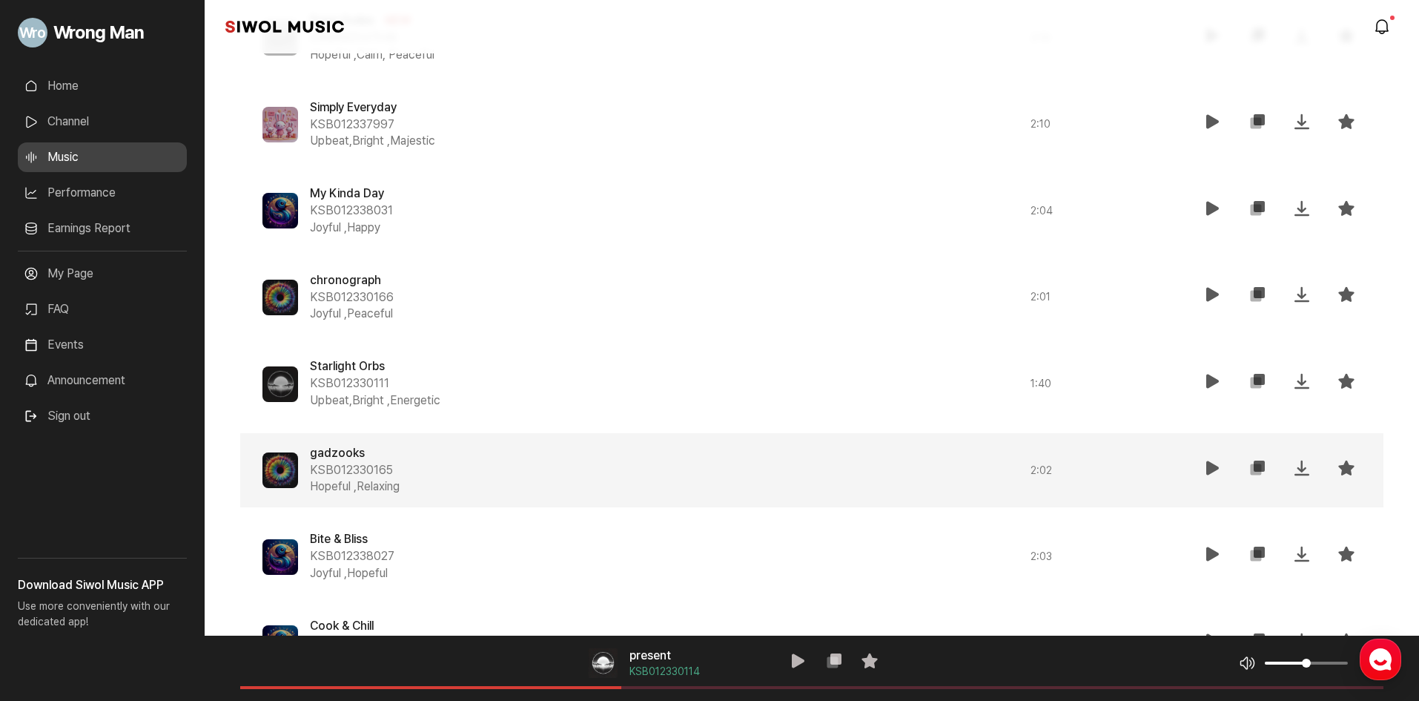
click at [274, 470] on span at bounding box center [280, 470] width 36 height 36
click at [1211, 469] on icon at bounding box center [1213, 468] width 18 height 18
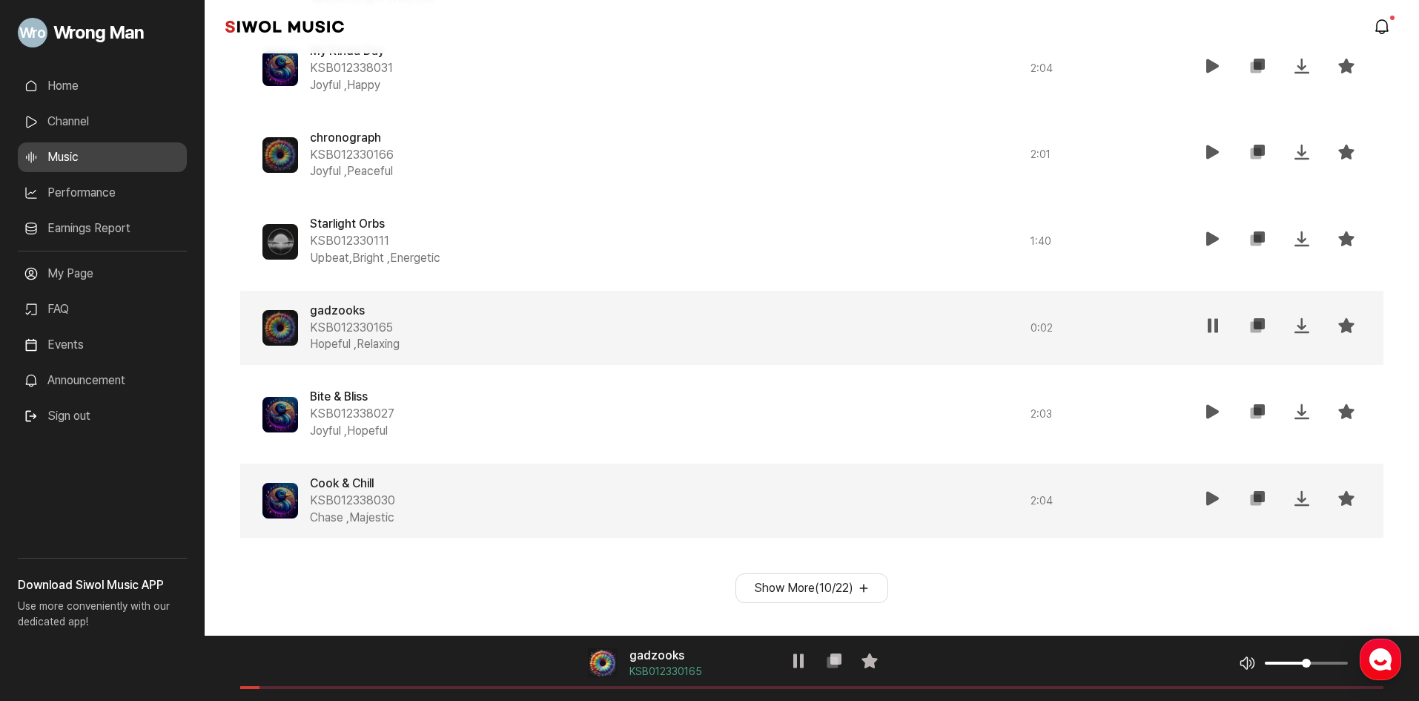
scroll to position [1108, 0]
click at [1220, 495] on icon at bounding box center [1213, 497] width 18 height 18
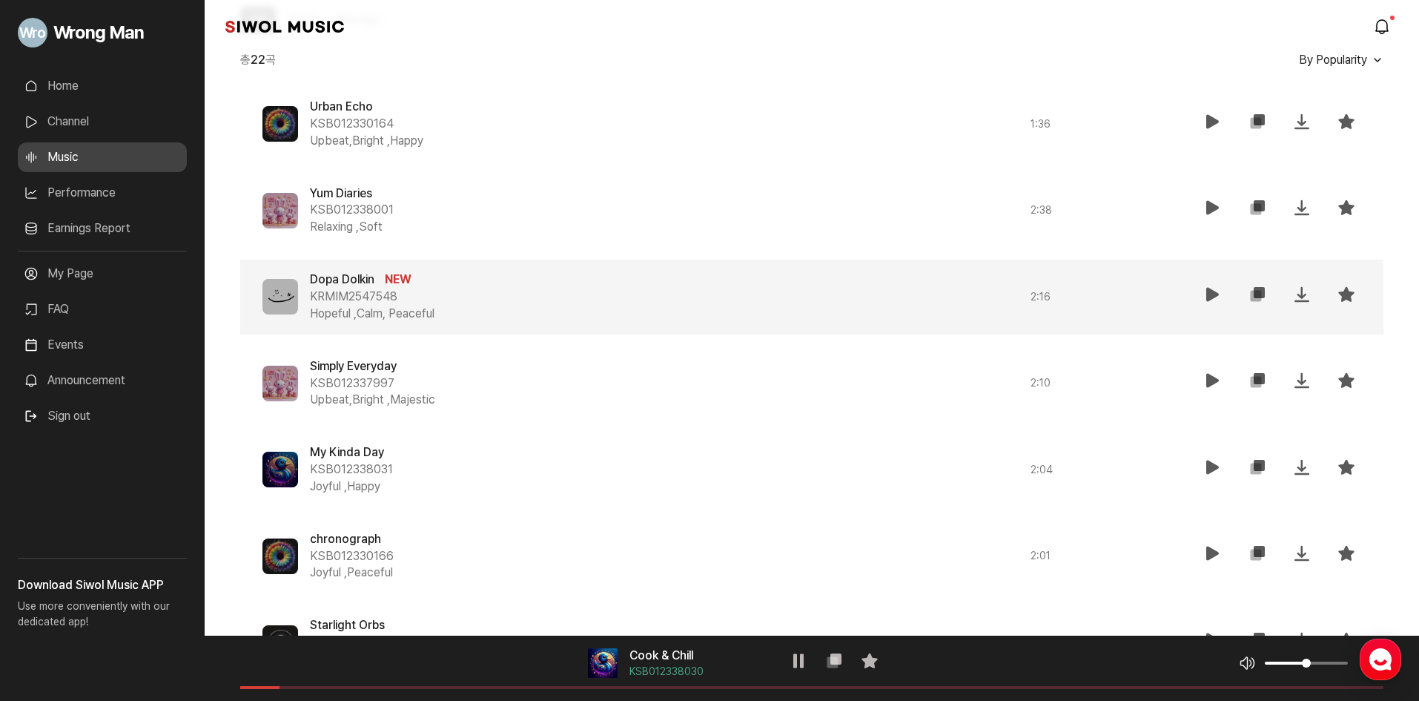
scroll to position [515, 0]
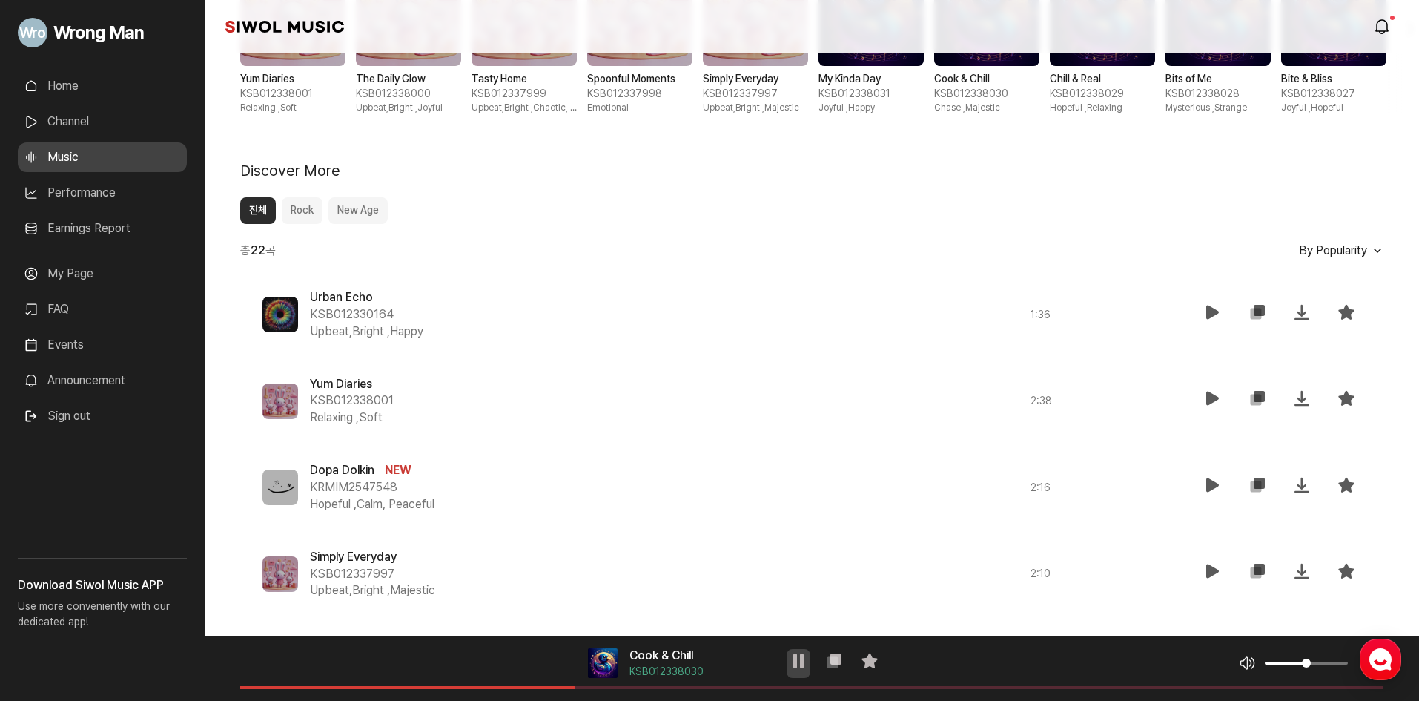
click at [809, 659] on button "재생" at bounding box center [799, 663] width 24 height 29
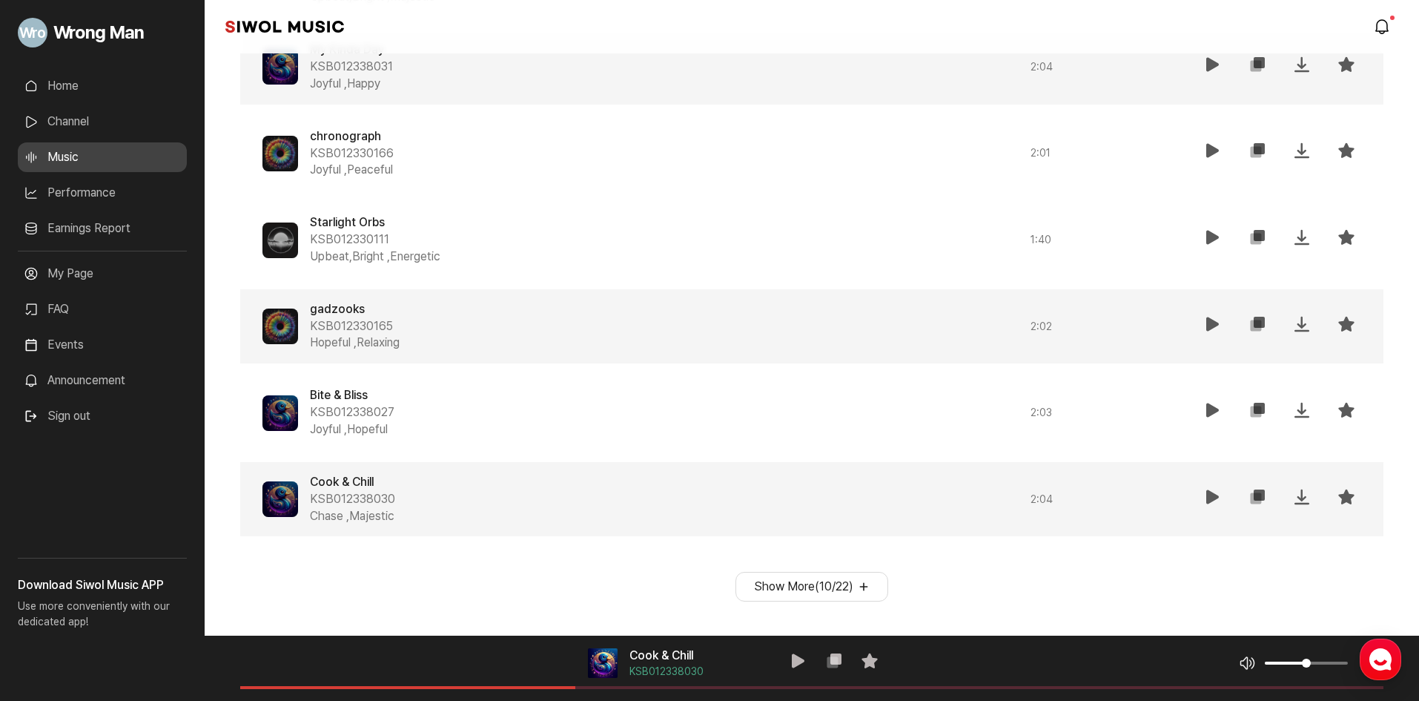
drag, startPoint x: 746, startPoint y: 37, endPoint x: 523, endPoint y: 73, distance: 226.0
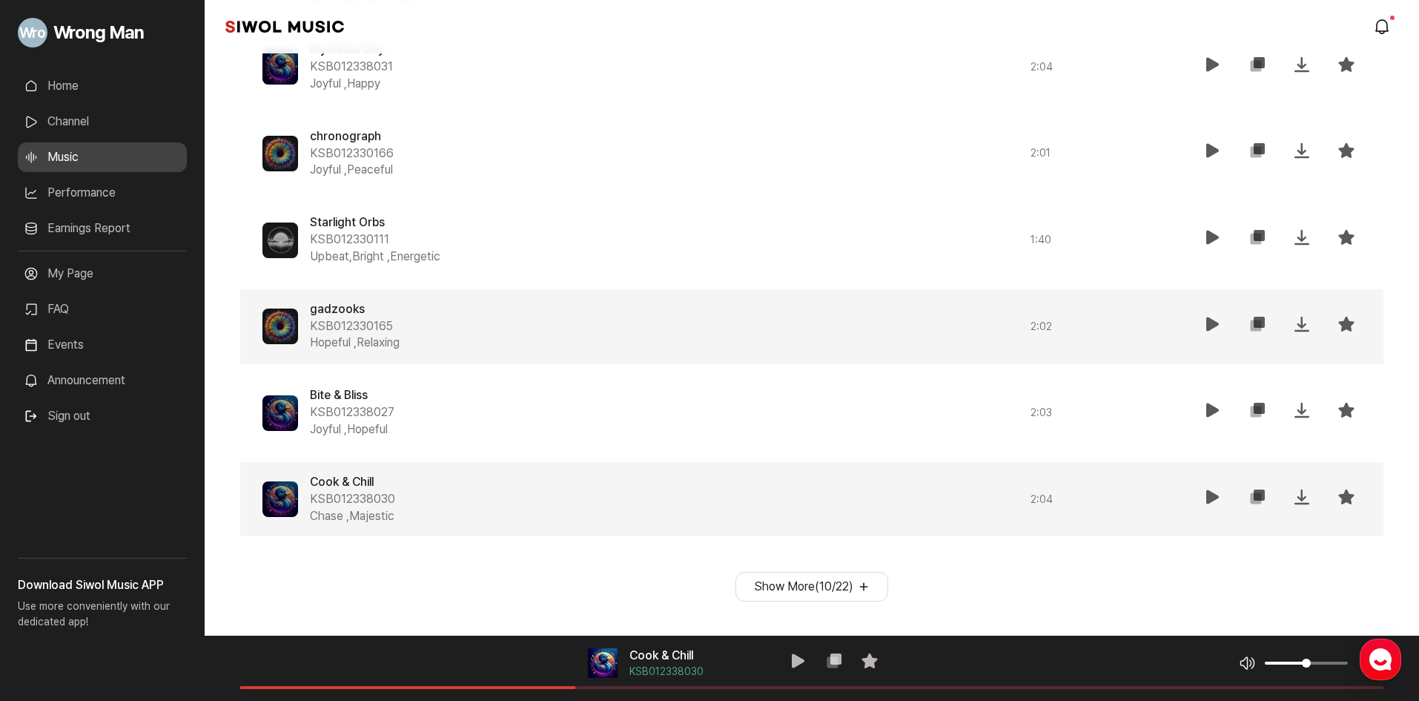
click at [188, 65] on div "Wrong Man" at bounding box center [102, 32] width 205 height 65
